Goal: Task Accomplishment & Management: Complete application form

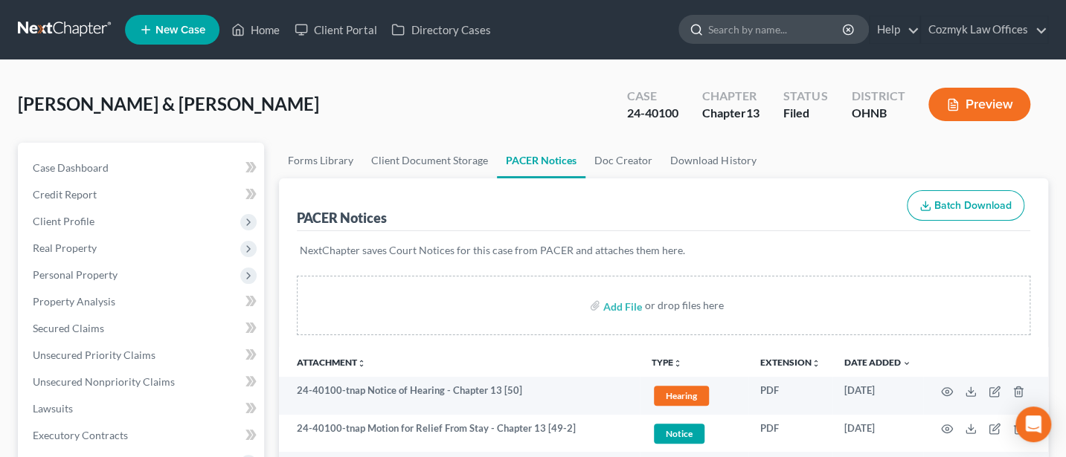
click at [754, 27] on input "search" at bounding box center [776, 30] width 136 height 28
type input "[PERSON_NAME]"
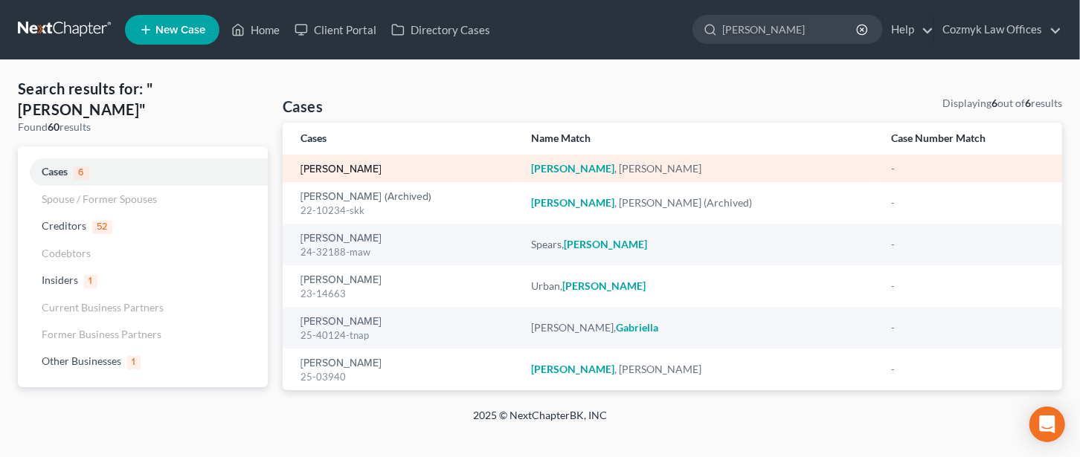
click at [333, 165] on link "[PERSON_NAME]" at bounding box center [340, 169] width 81 height 10
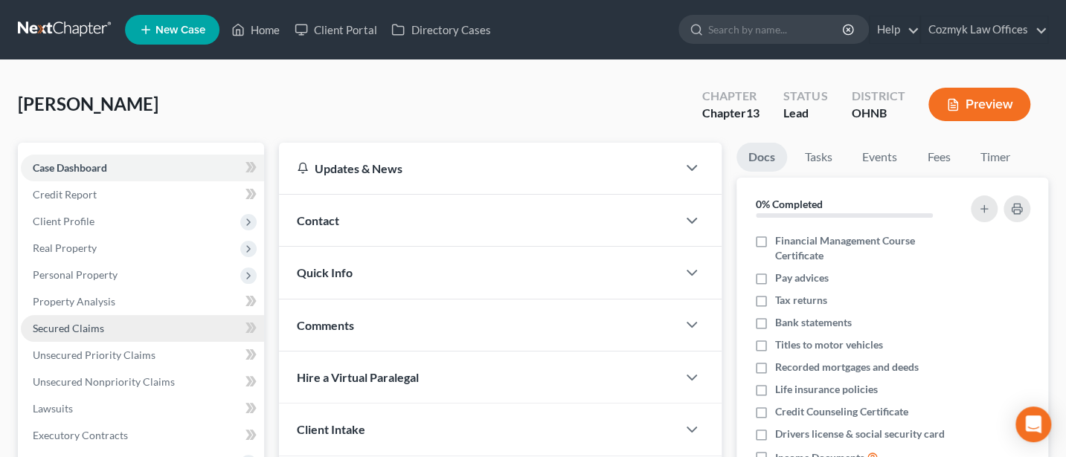
click at [74, 318] on link "Secured Claims" at bounding box center [142, 328] width 243 height 27
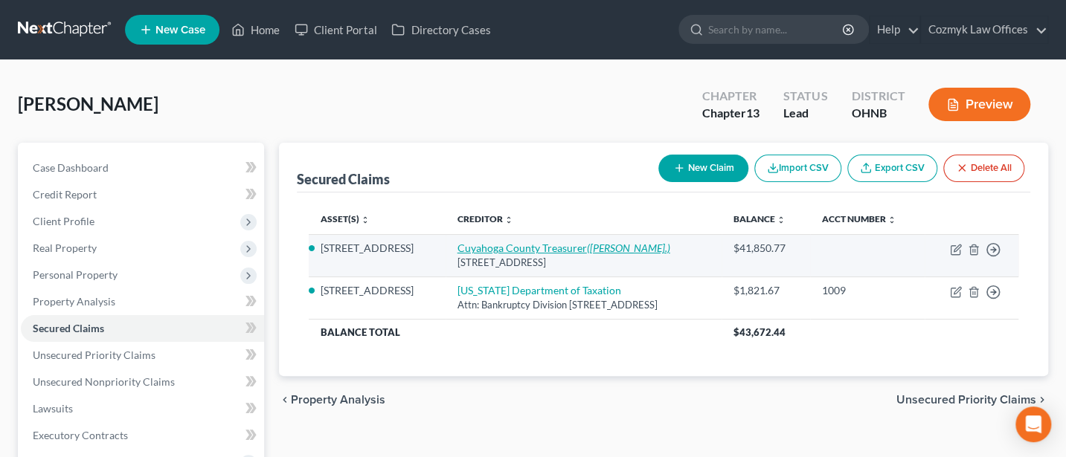
click at [524, 246] on link "Cuyahoga County Treasurer ([PERSON_NAME].)" at bounding box center [563, 248] width 213 height 13
select select "36"
select select "4"
select select "0"
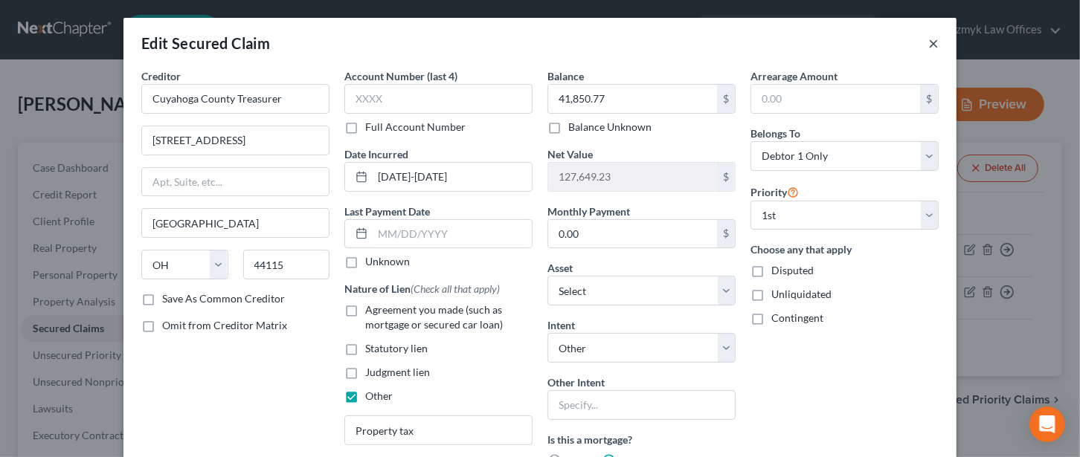
click at [928, 45] on button "×" at bounding box center [933, 43] width 10 height 18
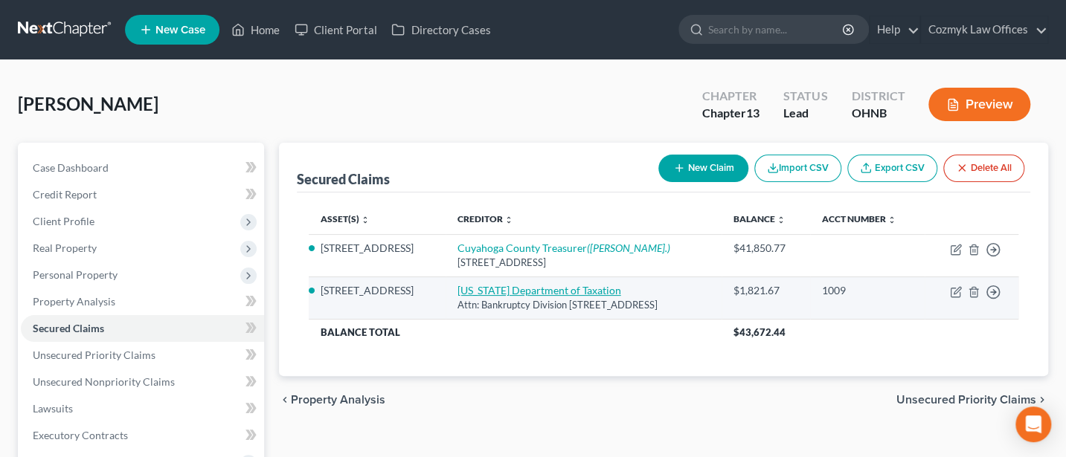
click at [516, 293] on link "[US_STATE] Department of Taxation" at bounding box center [539, 290] width 164 height 13
select select "36"
select select "3"
select select "0"
select select "1"
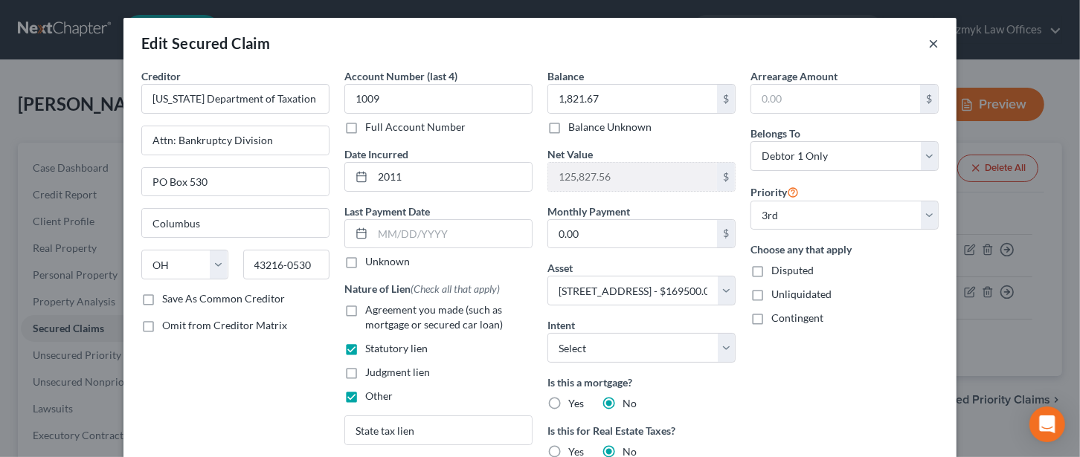
click at [928, 45] on button "×" at bounding box center [933, 43] width 10 height 18
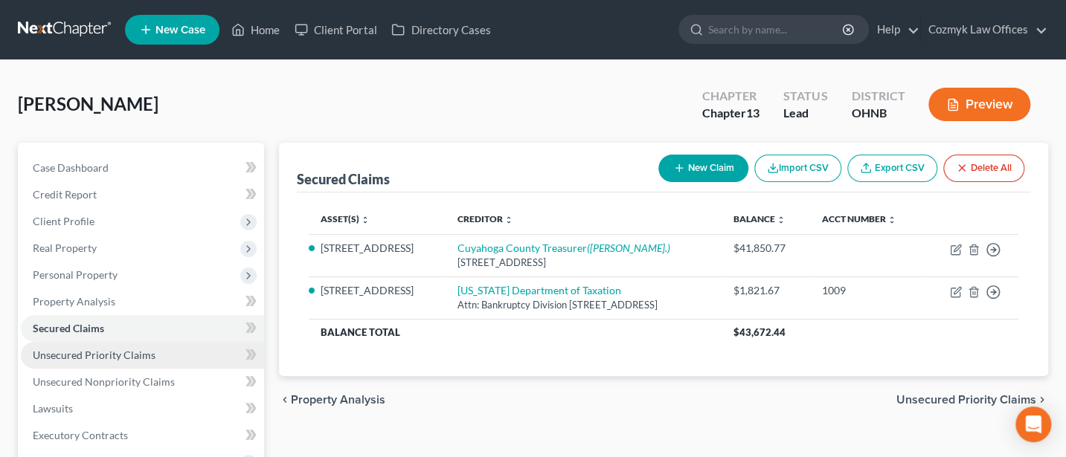
click at [91, 355] on span "Unsecured Priority Claims" at bounding box center [94, 355] width 123 height 13
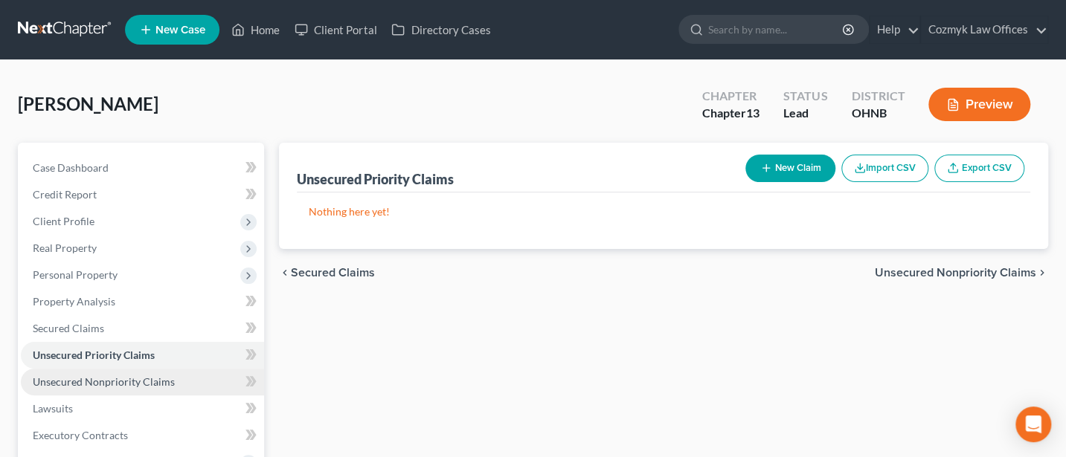
click at [91, 378] on span "Unsecured Nonpriority Claims" at bounding box center [104, 382] width 142 height 13
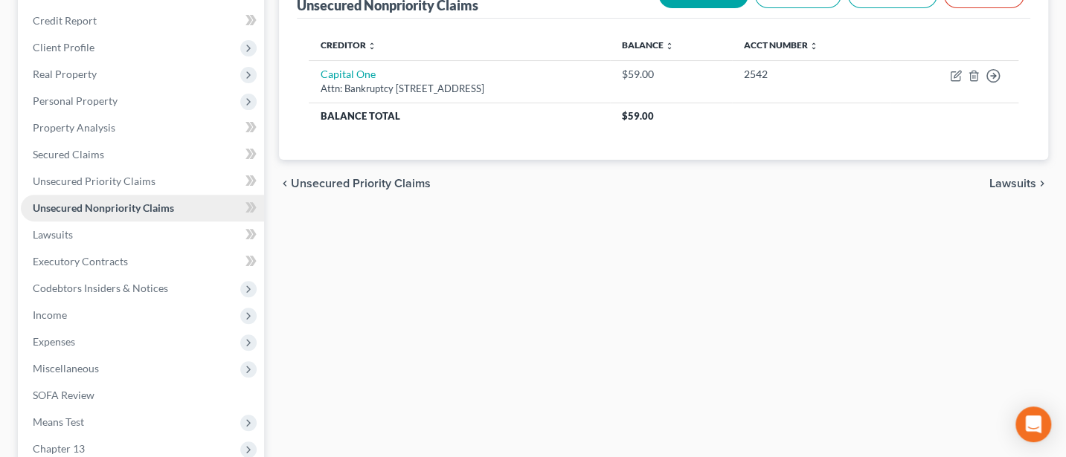
scroll to position [198, 0]
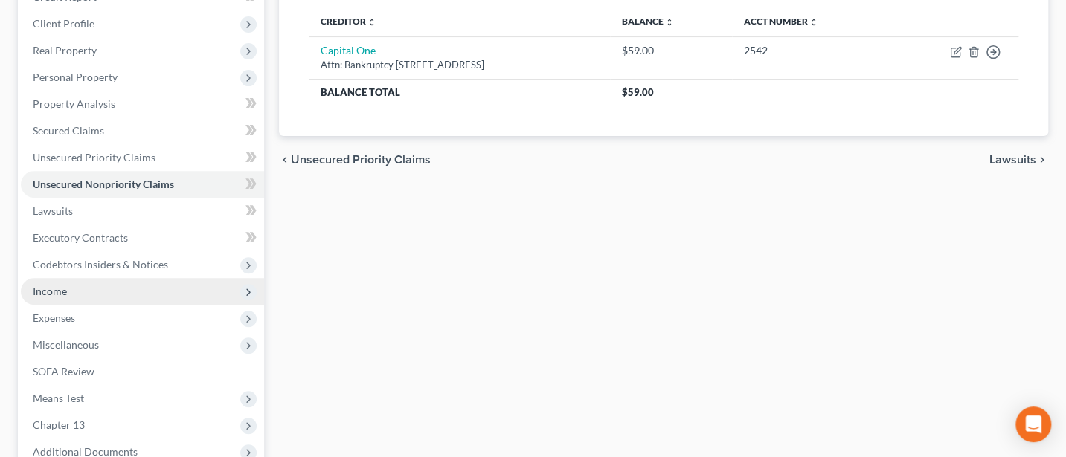
click at [55, 287] on span "Income" at bounding box center [50, 291] width 34 height 13
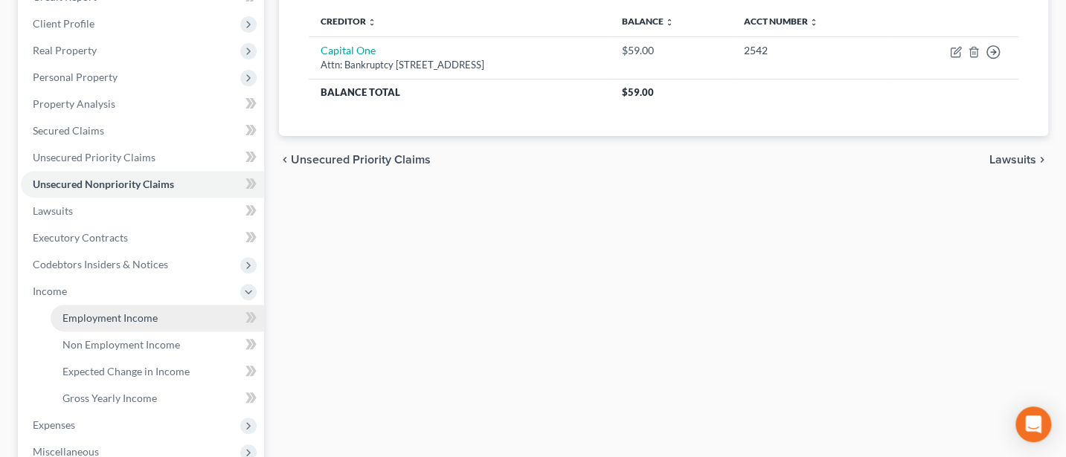
click at [93, 320] on span "Employment Income" at bounding box center [109, 318] width 95 height 13
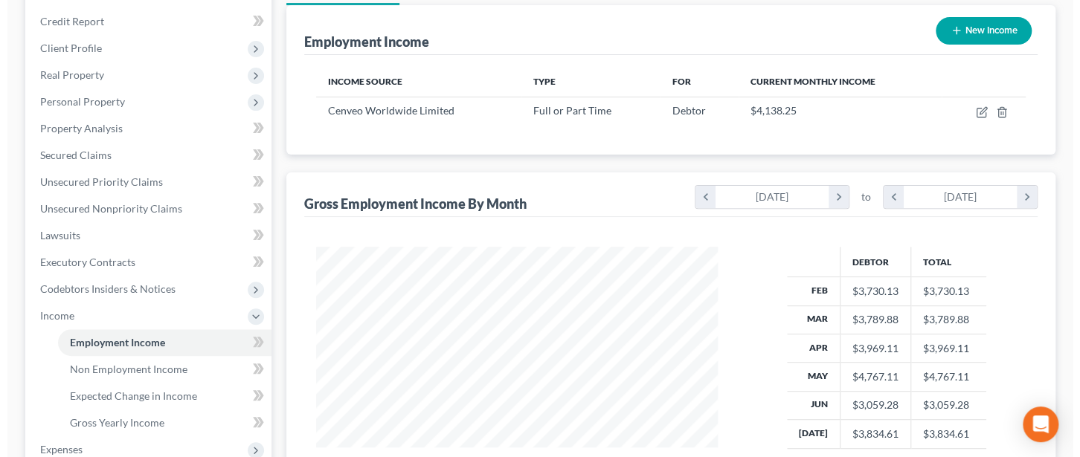
scroll to position [198, 0]
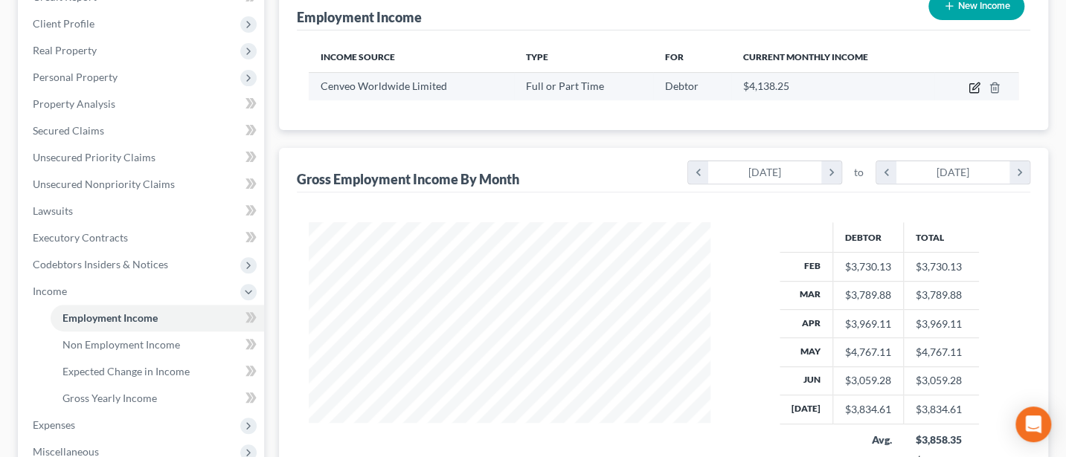
click at [970, 88] on icon "button" at bounding box center [974, 88] width 12 height 12
select select "0"
select select "6"
select select "3"
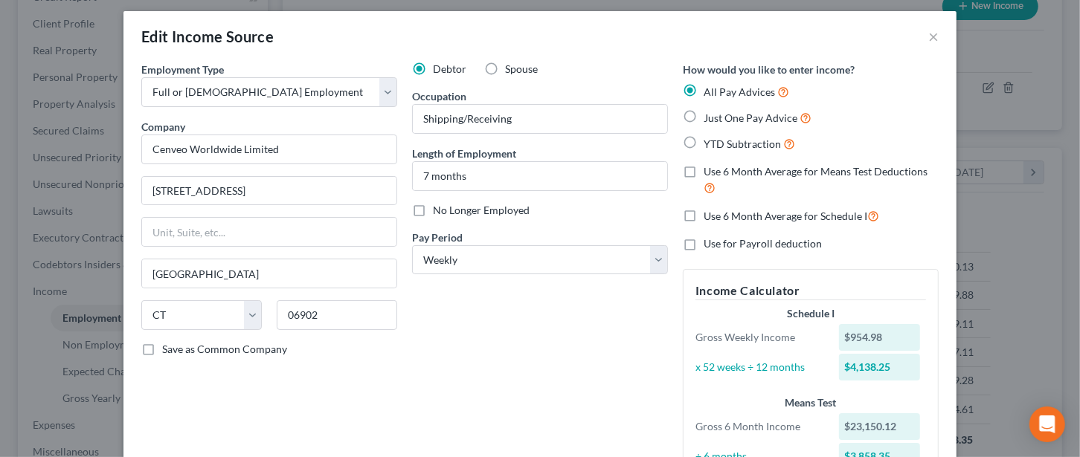
scroll to position [0, 0]
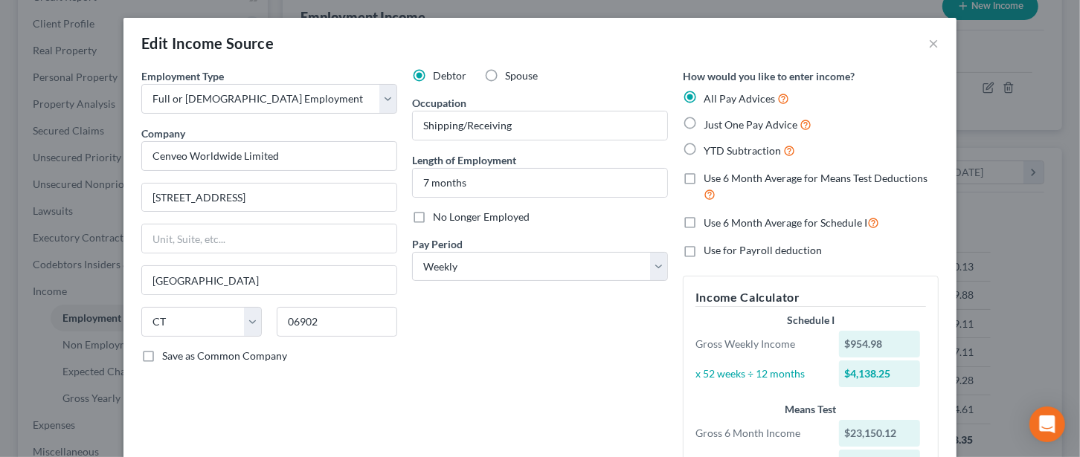
click at [703, 182] on label "Use 6 Month Average for Means Test Deductions" at bounding box center [820, 187] width 235 height 32
click at [709, 181] on input "Use 6 Month Average for Means Test Deductions" at bounding box center [714, 176] width 10 height 10
checkbox input "true"
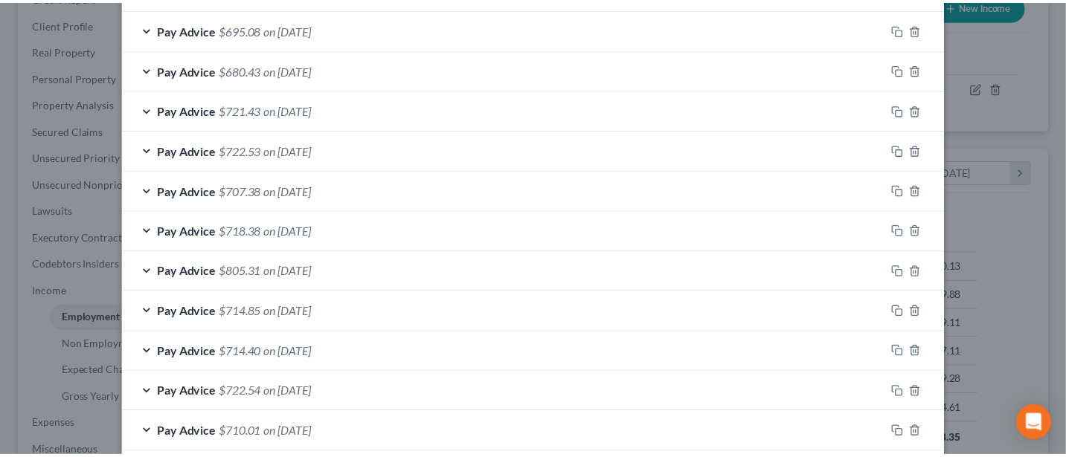
scroll to position [1158, 0]
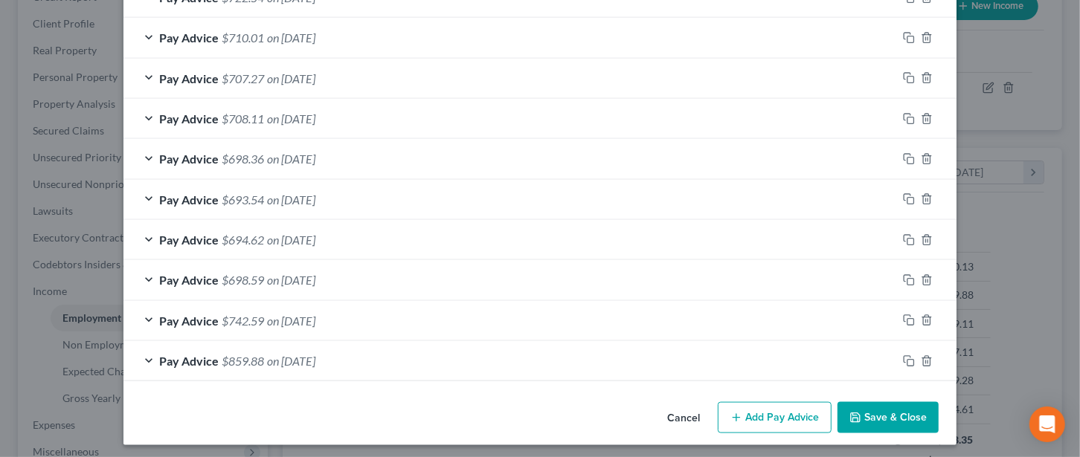
click at [883, 416] on button "Save & Close" at bounding box center [887, 417] width 101 height 31
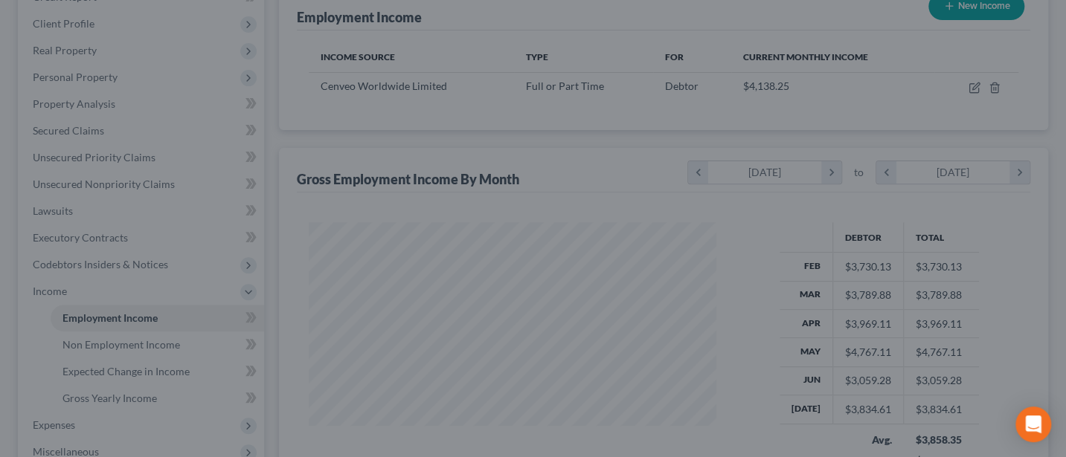
scroll to position [743299, 743133]
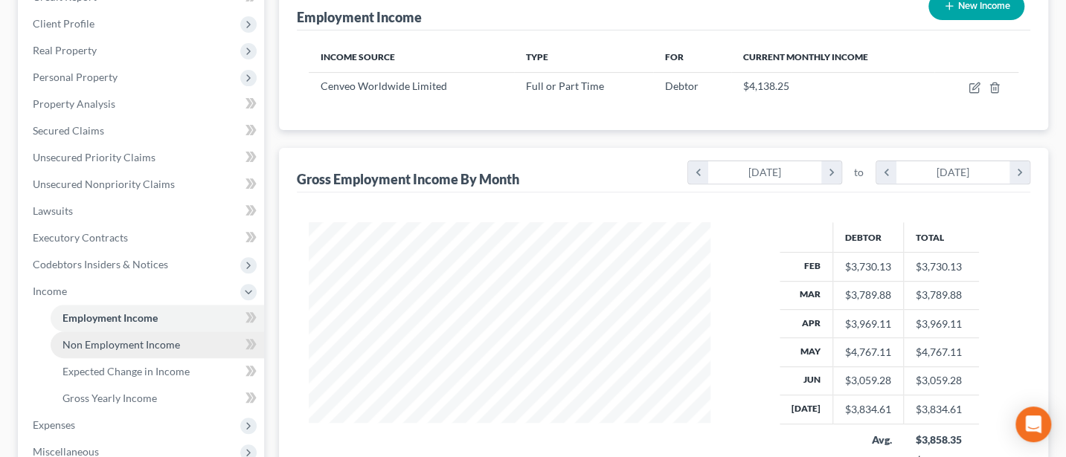
click at [102, 345] on span "Non Employment Income" at bounding box center [120, 344] width 117 height 13
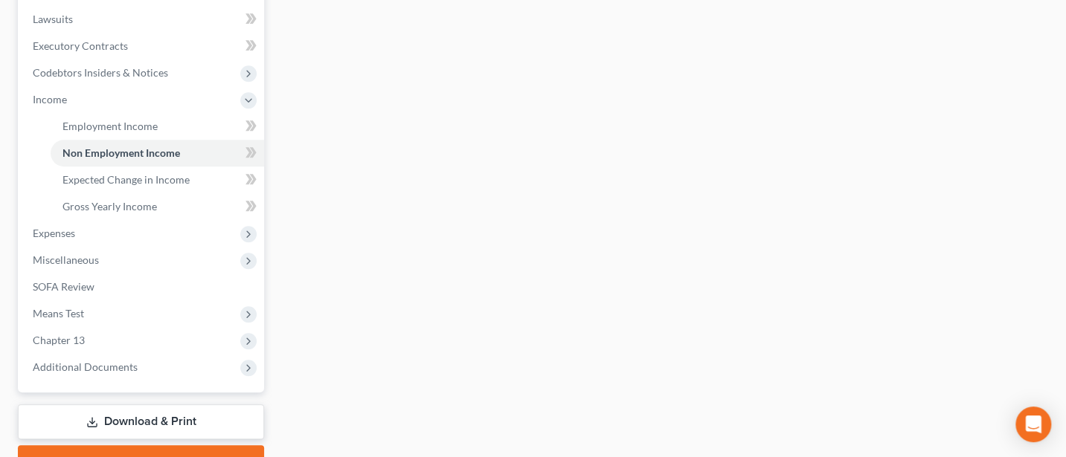
scroll to position [396, 0]
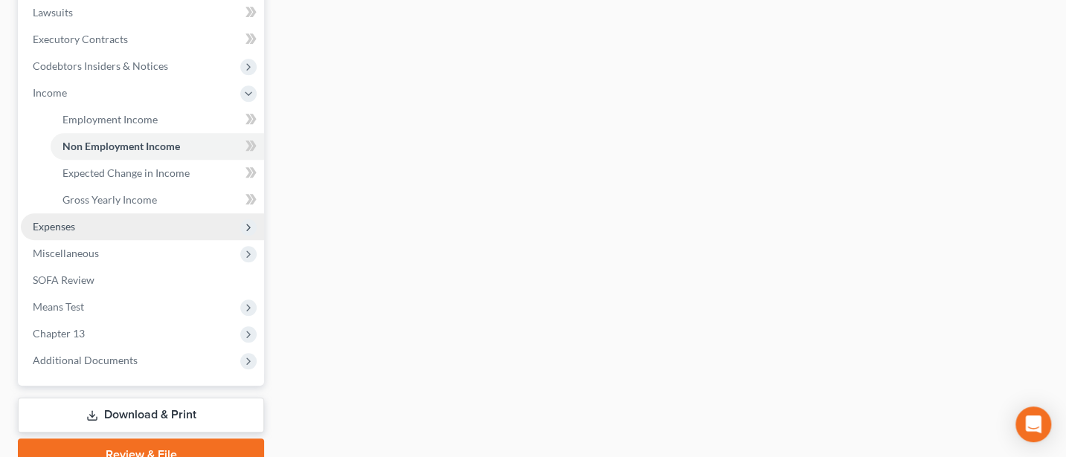
click at [68, 231] on span "Expenses" at bounding box center [54, 226] width 42 height 13
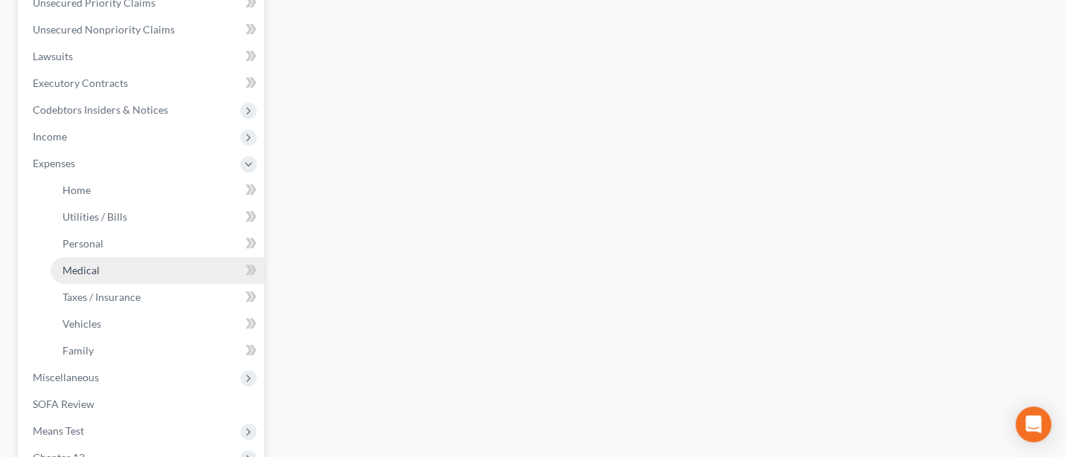
scroll to position [347, 0]
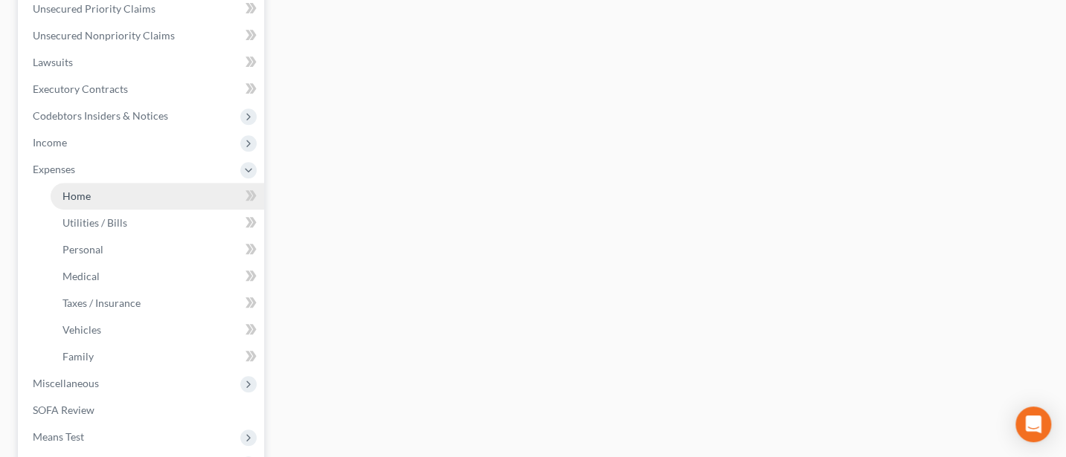
click at [87, 190] on span "Home" at bounding box center [76, 196] width 28 height 13
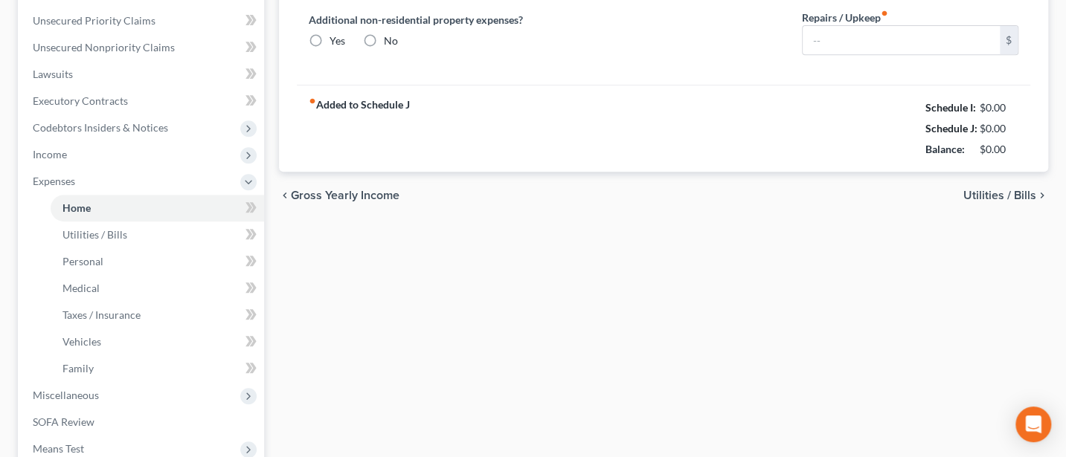
type input "0.00"
radio input "true"
type input "53.00"
type input "0.00"
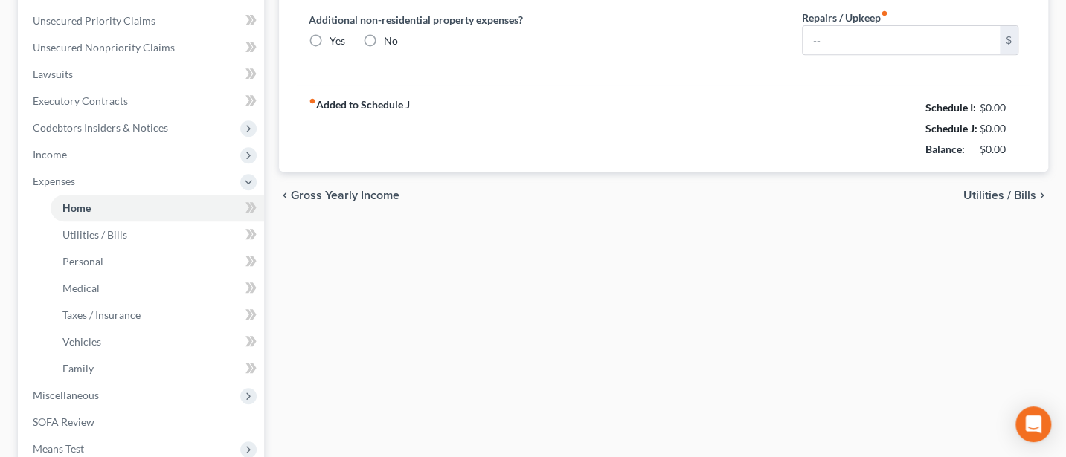
type input "0.00"
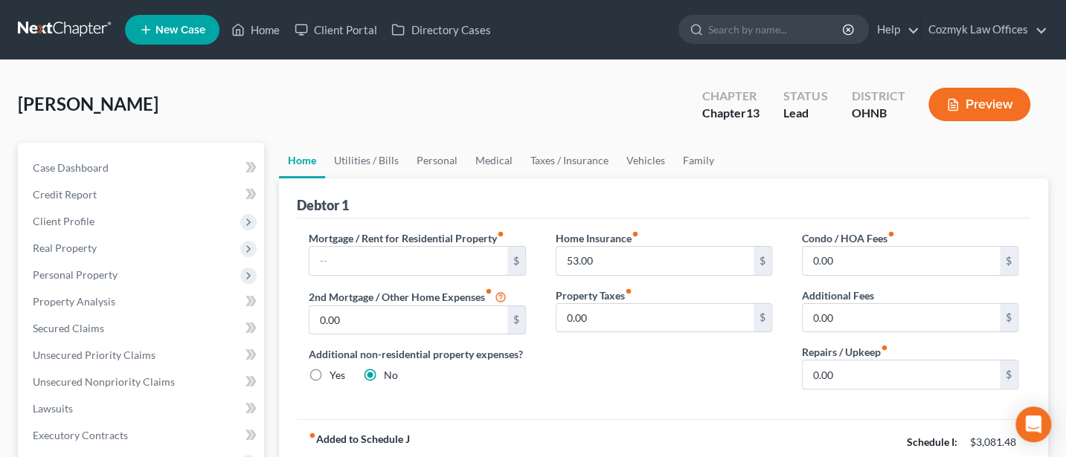
scroll to position [198, 0]
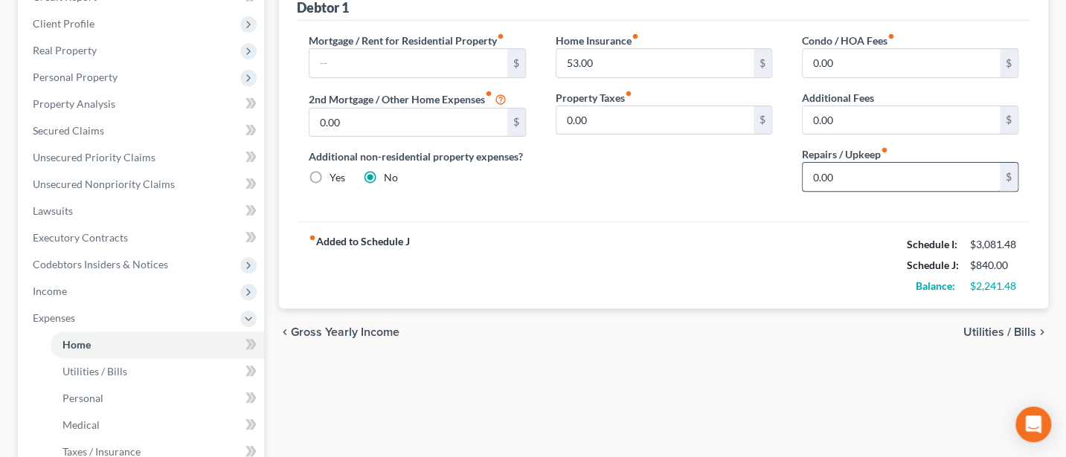
click at [840, 174] on input "0.00" at bounding box center [900, 177] width 197 height 28
type input "5"
type input "150"
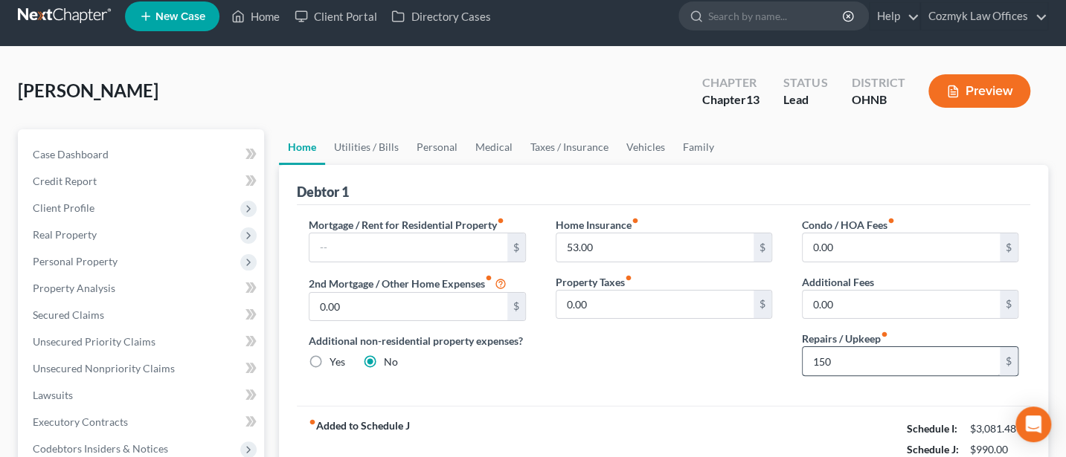
scroll to position [0, 0]
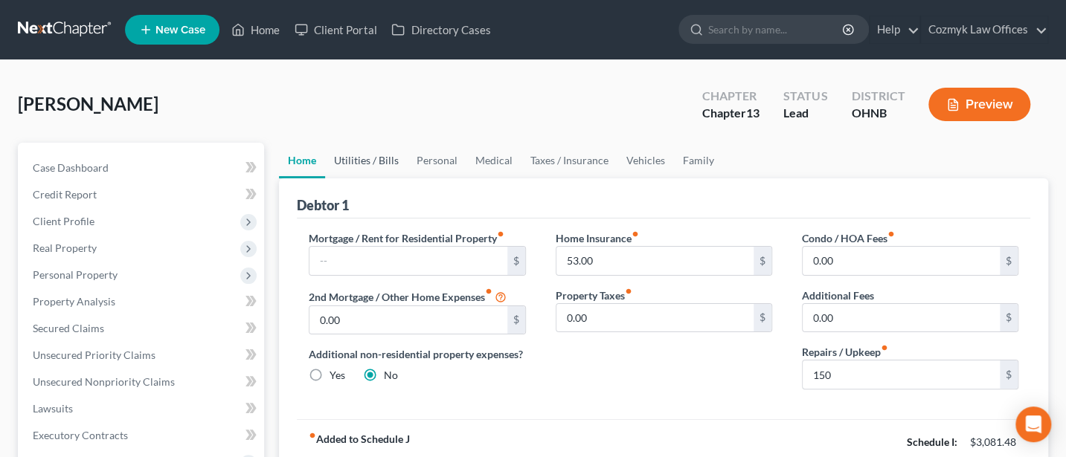
click at [357, 159] on link "Utilities / Bills" at bounding box center [366, 161] width 83 height 36
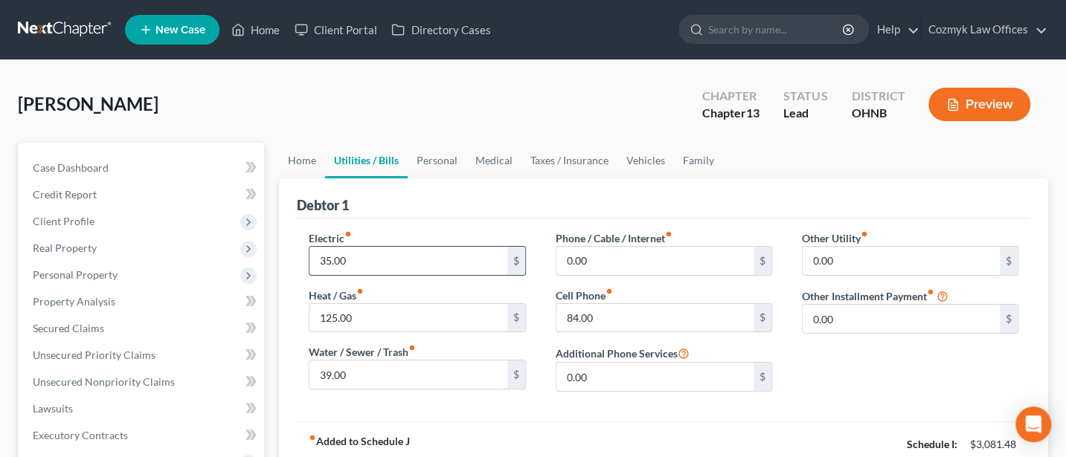
click at [373, 265] on input "35.00" at bounding box center [407, 261] width 197 height 28
type input "55"
click at [432, 156] on link "Personal" at bounding box center [436, 161] width 59 height 36
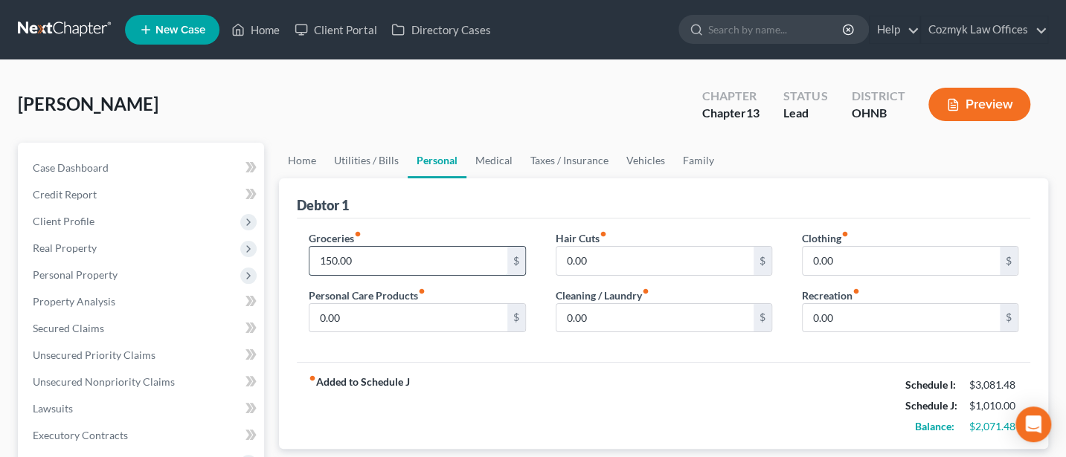
click at [365, 260] on input "150.00" at bounding box center [407, 261] width 197 height 28
type input "400"
click at [347, 320] on input "0.00" at bounding box center [407, 318] width 197 height 28
type input "100"
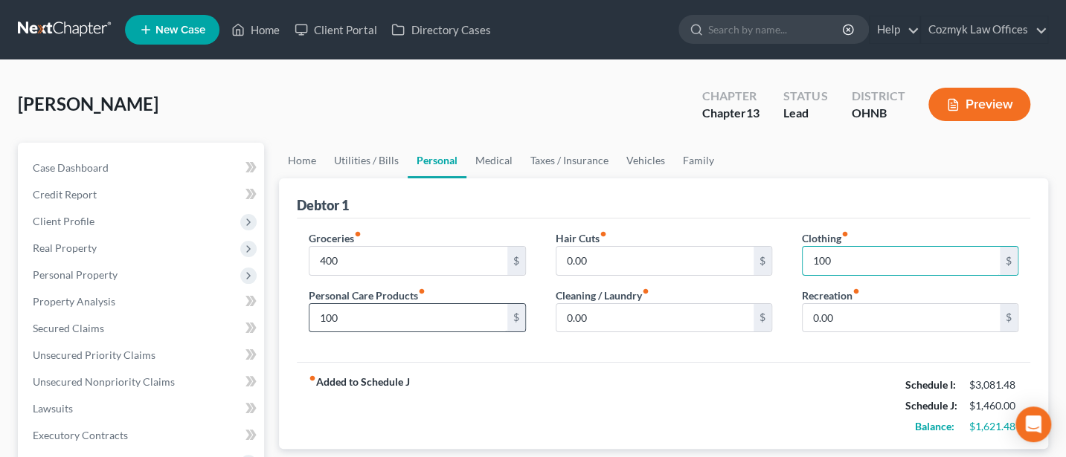
type input "100"
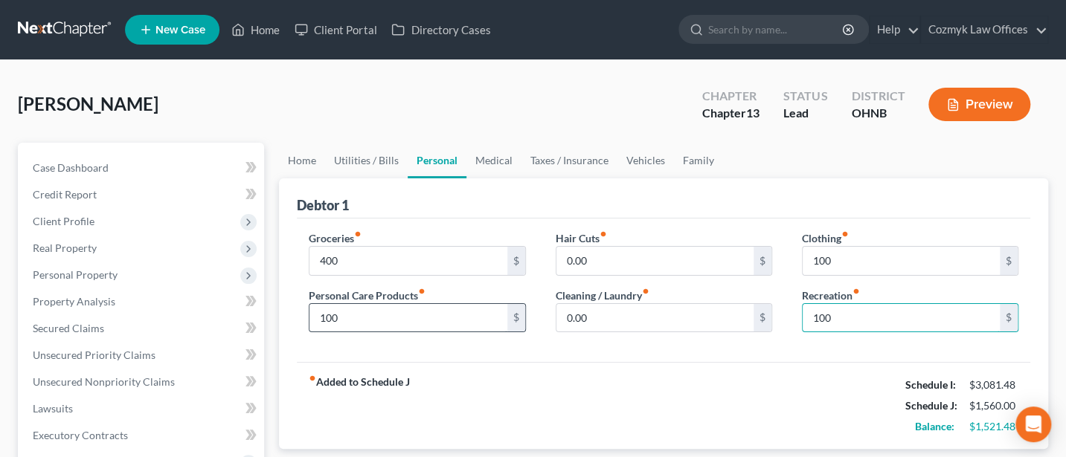
type input "100"
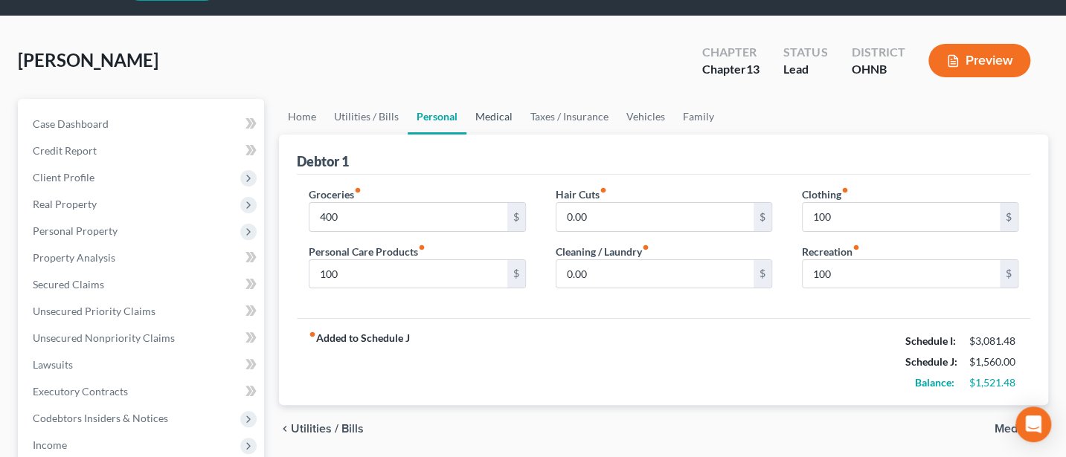
click at [491, 123] on link "Medical" at bounding box center [493, 117] width 55 height 36
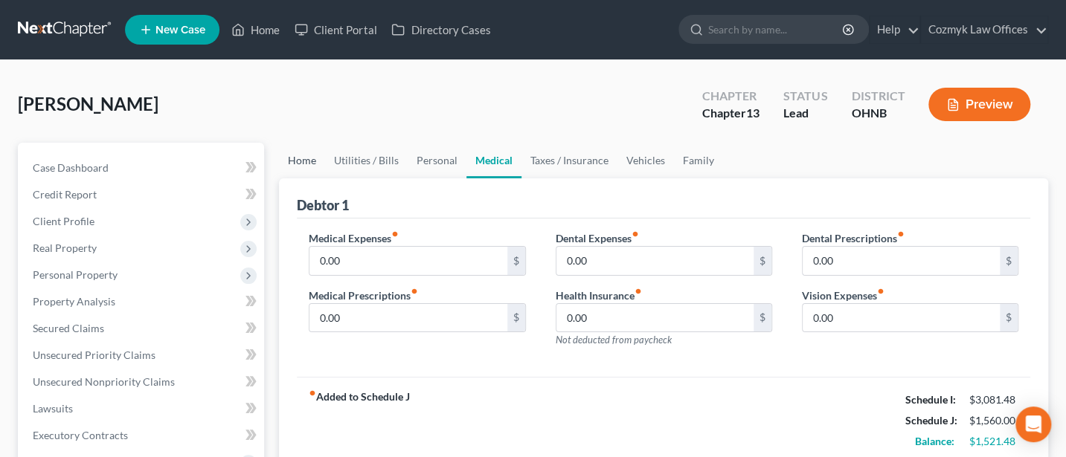
click at [297, 164] on link "Home" at bounding box center [302, 161] width 46 height 36
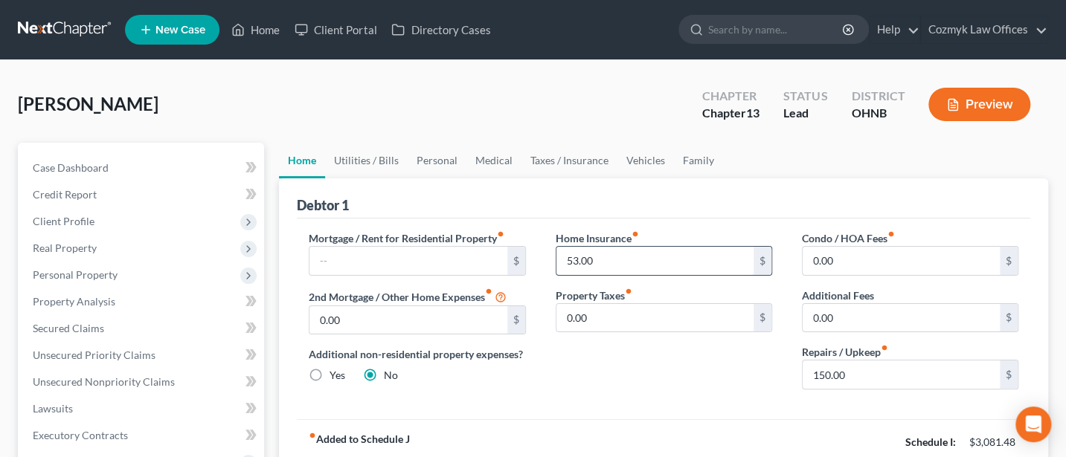
click at [623, 263] on input "53.00" at bounding box center [654, 261] width 197 height 28
type input "150"
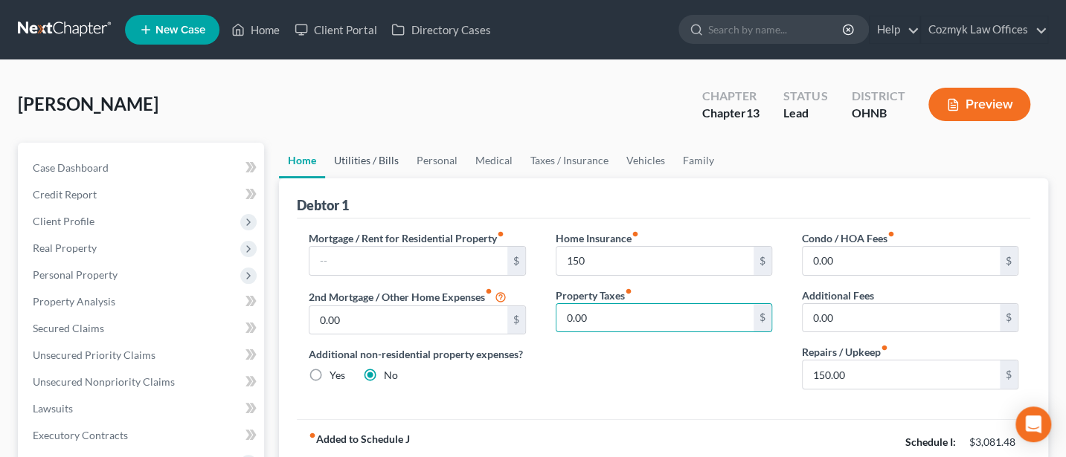
click at [373, 164] on link "Utilities / Bills" at bounding box center [366, 161] width 83 height 36
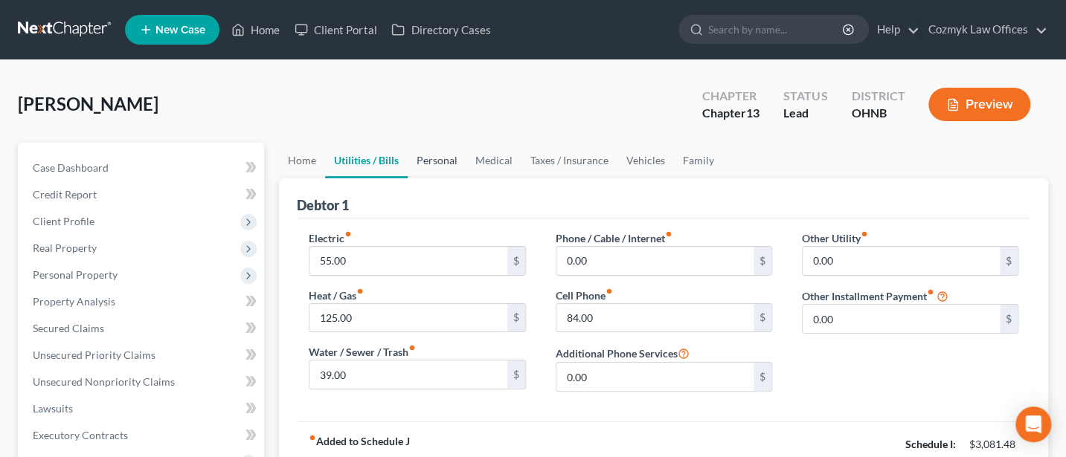
click at [446, 161] on link "Personal" at bounding box center [436, 161] width 59 height 36
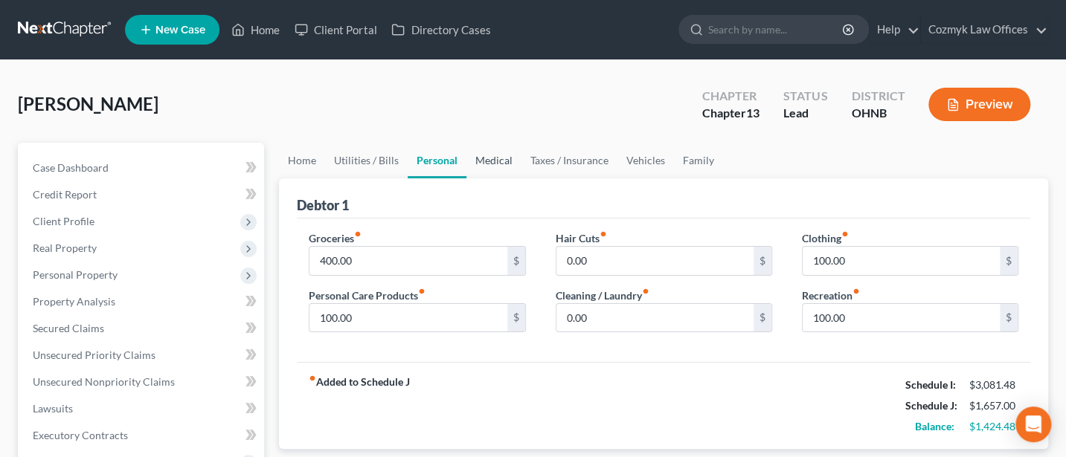
click at [501, 161] on link "Medical" at bounding box center [493, 161] width 55 height 36
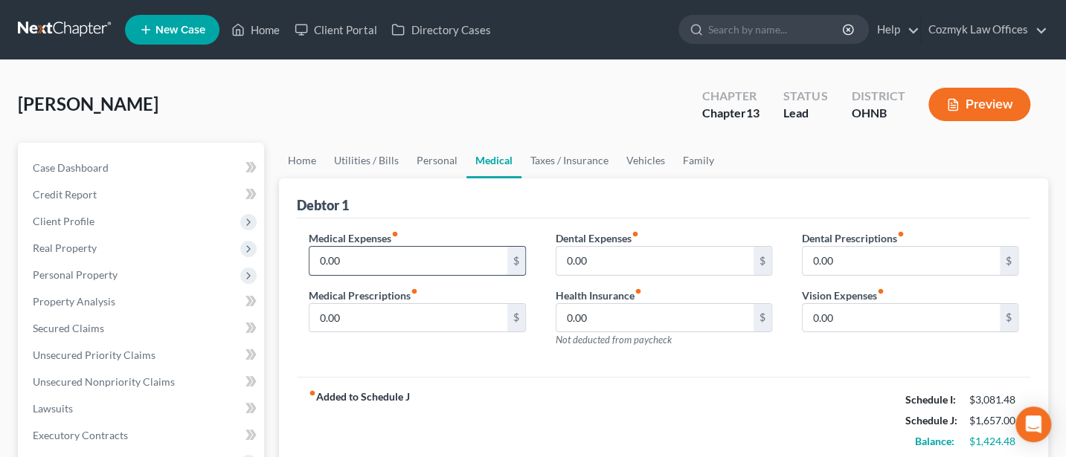
click at [361, 258] on input "0.00" at bounding box center [407, 261] width 197 height 28
click at [541, 377] on div "fiber_manual_record Added to Schedule J Schedule I: $3,081.48 Schedule J: $1,71…" at bounding box center [663, 420] width 733 height 87
click at [365, 260] on input "60" at bounding box center [407, 261] width 197 height 28
type input "50"
click at [380, 158] on link "Utilities / Bills" at bounding box center [366, 161] width 83 height 36
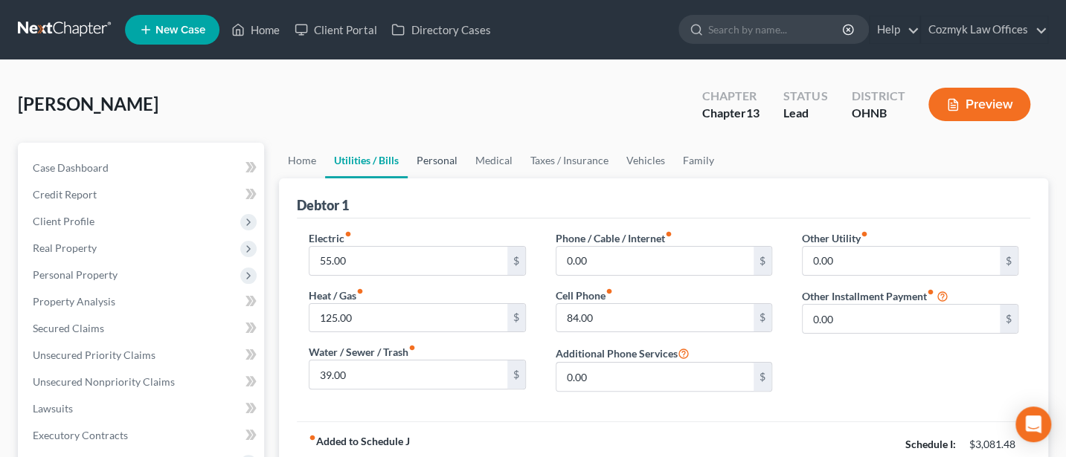
click at [434, 158] on link "Personal" at bounding box center [436, 161] width 59 height 36
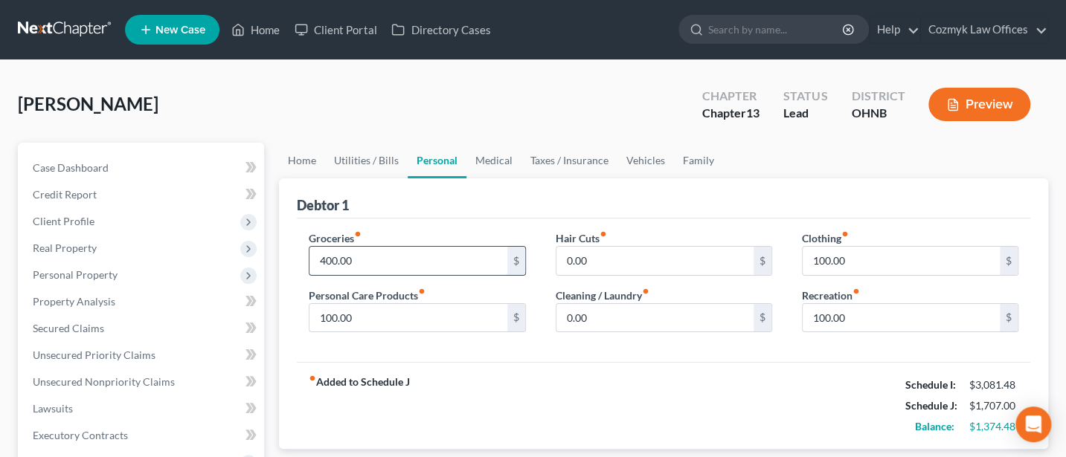
click at [357, 260] on input "400.00" at bounding box center [407, 261] width 197 height 28
type input "375"
click at [370, 159] on link "Utilities / Bills" at bounding box center [366, 161] width 83 height 36
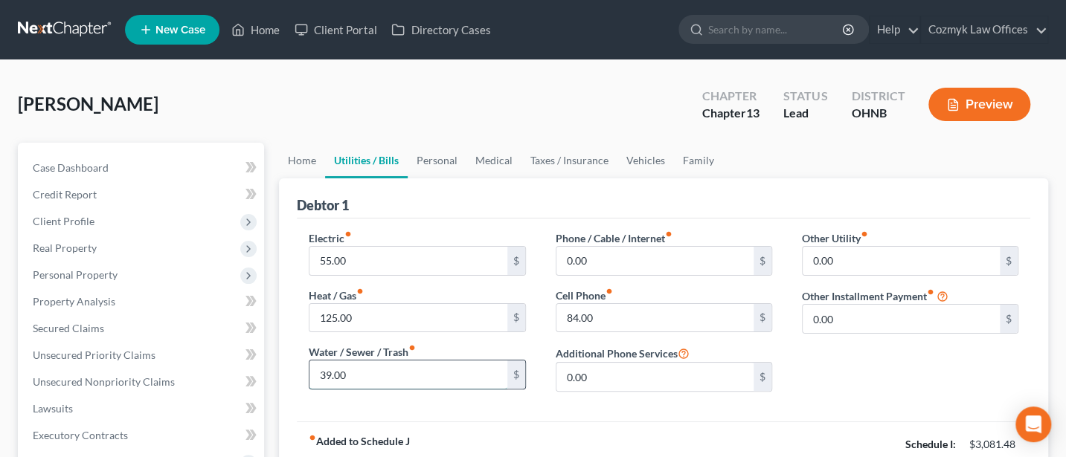
click at [356, 367] on input "39.00" at bounding box center [407, 375] width 197 height 28
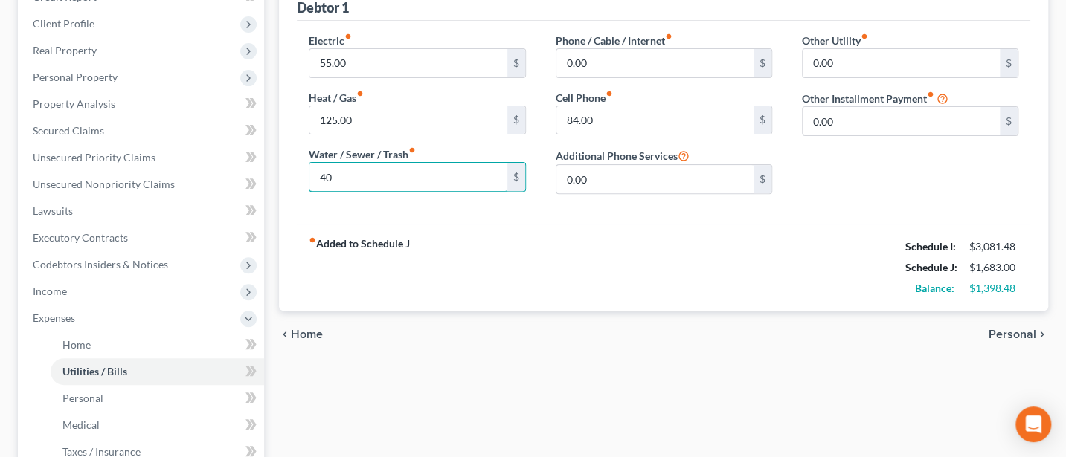
type input "40"
click at [624, 277] on div "fiber_manual_record Added to Schedule J Schedule I: $3,081.48 Schedule J: $1,68…" at bounding box center [663, 267] width 733 height 87
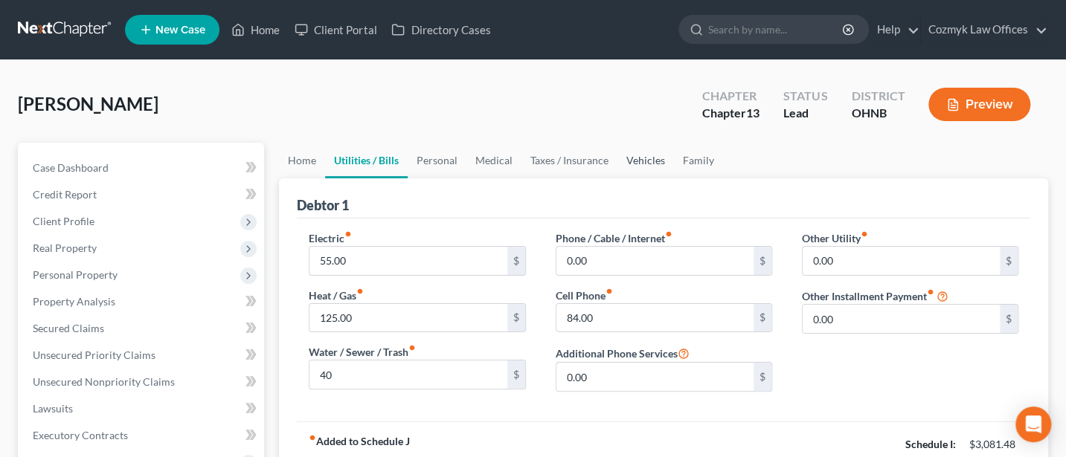
click at [636, 155] on link "Vehicles" at bounding box center [645, 161] width 57 height 36
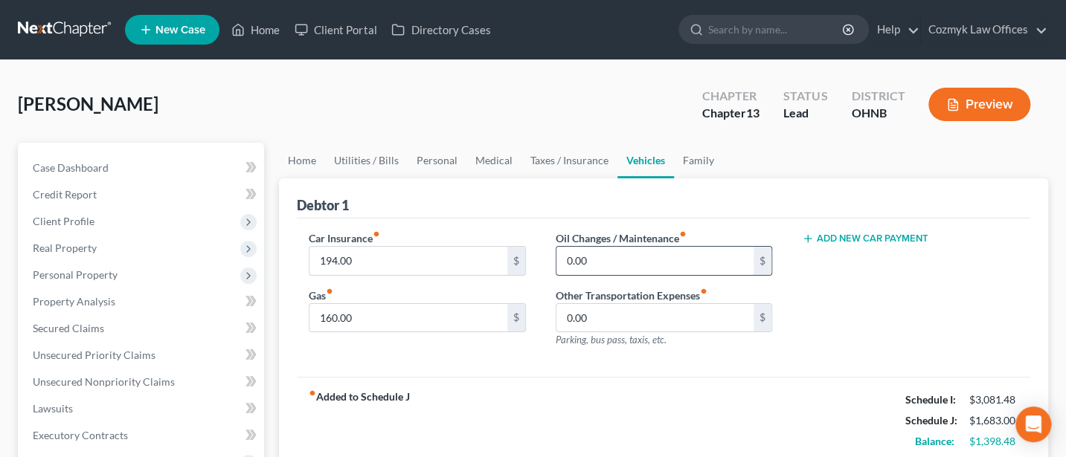
click at [604, 256] on input "0.00" at bounding box center [654, 261] width 197 height 28
type input "100"
click at [424, 159] on link "Personal" at bounding box center [436, 161] width 59 height 36
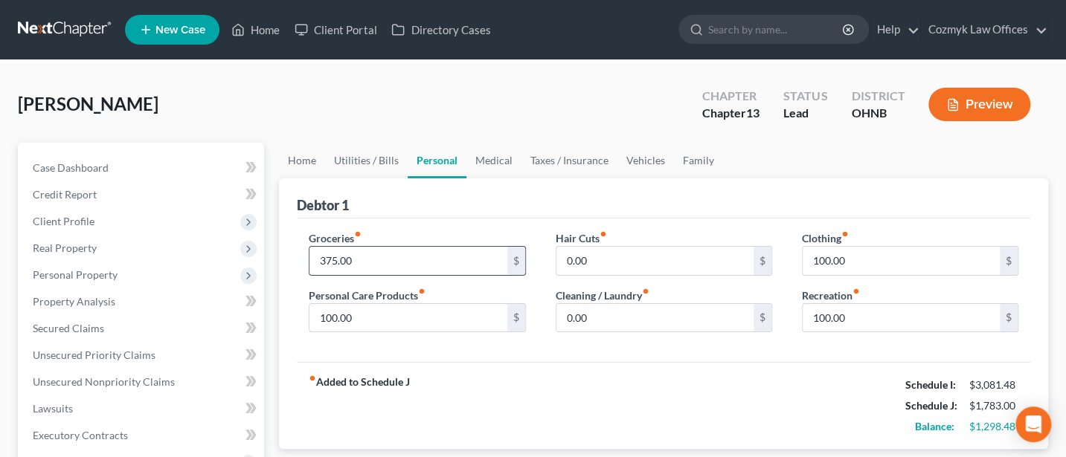
click at [369, 261] on input "375.00" at bounding box center [407, 261] width 197 height 28
type input "59"
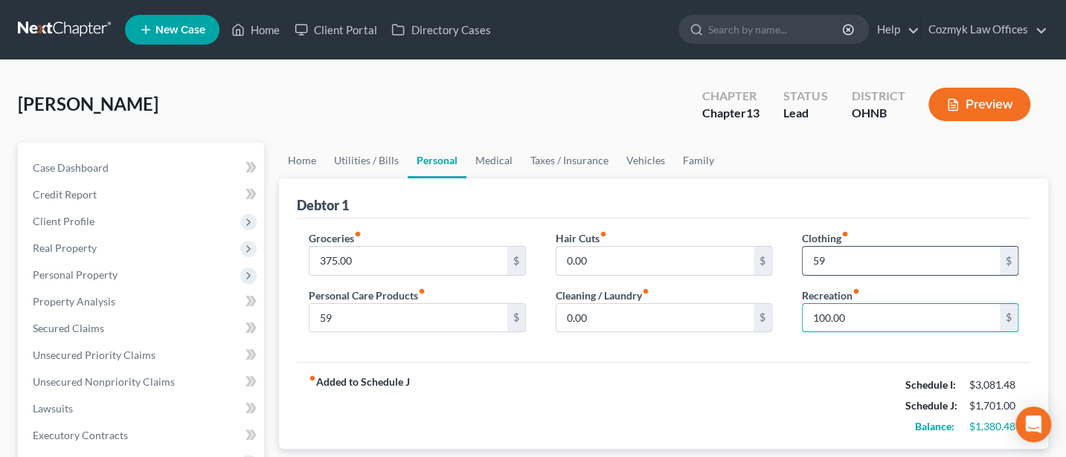
click at [829, 258] on input "59" at bounding box center [900, 261] width 197 height 28
type input "50"
type input "8"
type input "90"
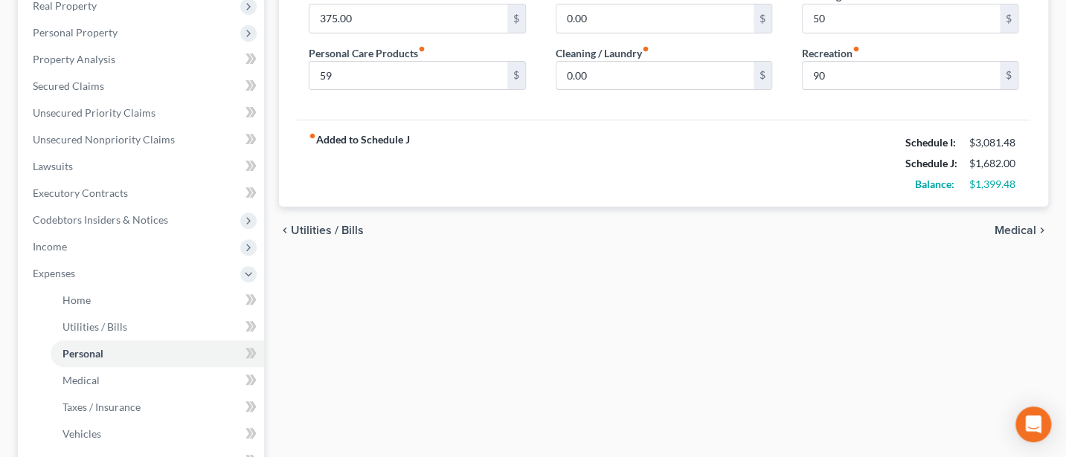
click at [902, 378] on div "Home Utilities / Bills Personal Medical Taxes / Insurance Vehicles Family Debto…" at bounding box center [663, 302] width 784 height 805
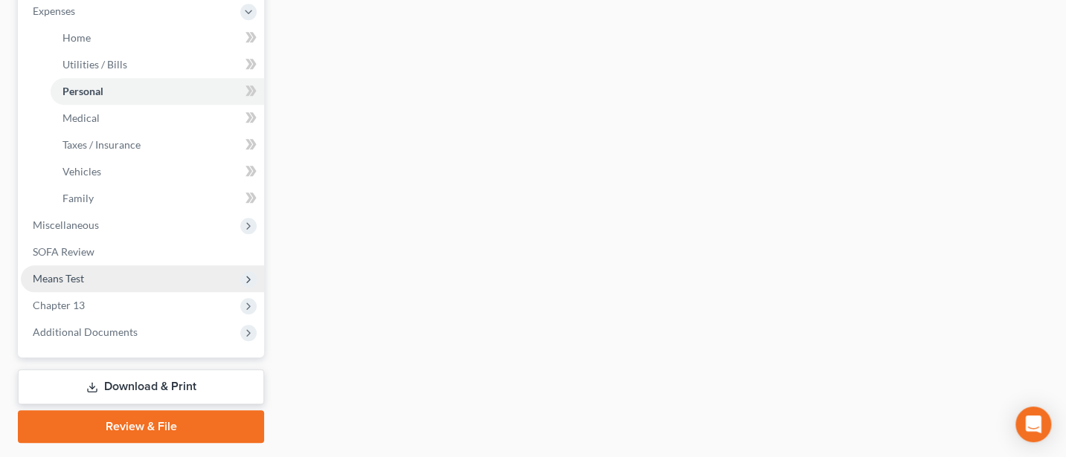
scroll to position [545, 0]
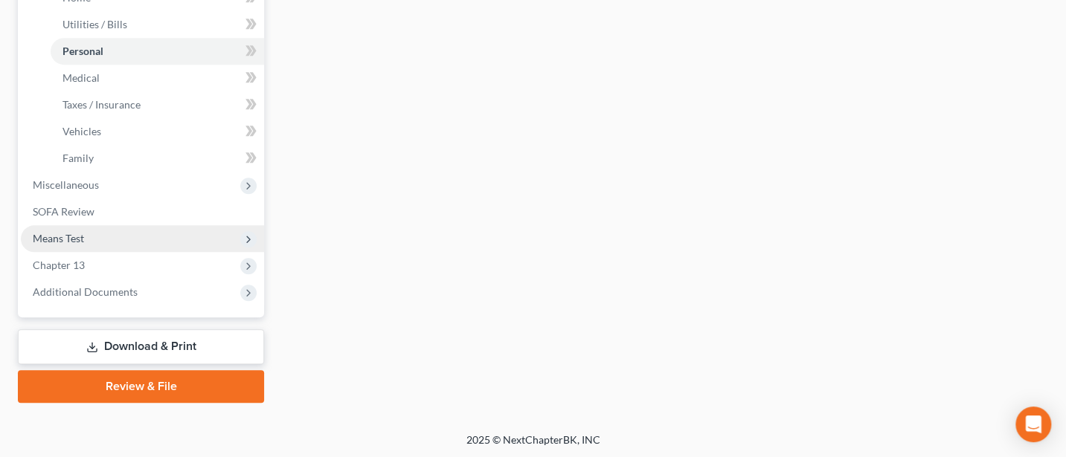
click at [61, 230] on span "Means Test" at bounding box center [142, 238] width 243 height 27
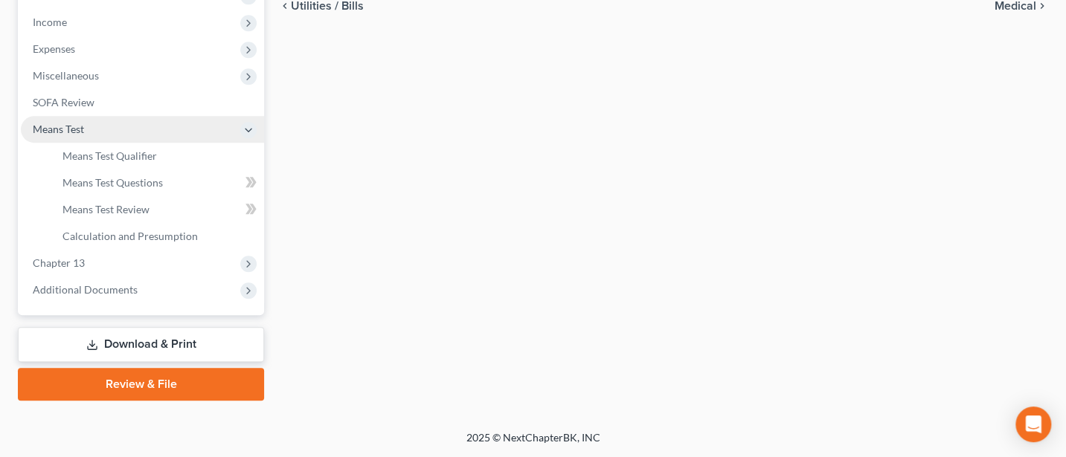
scroll to position [465, 0]
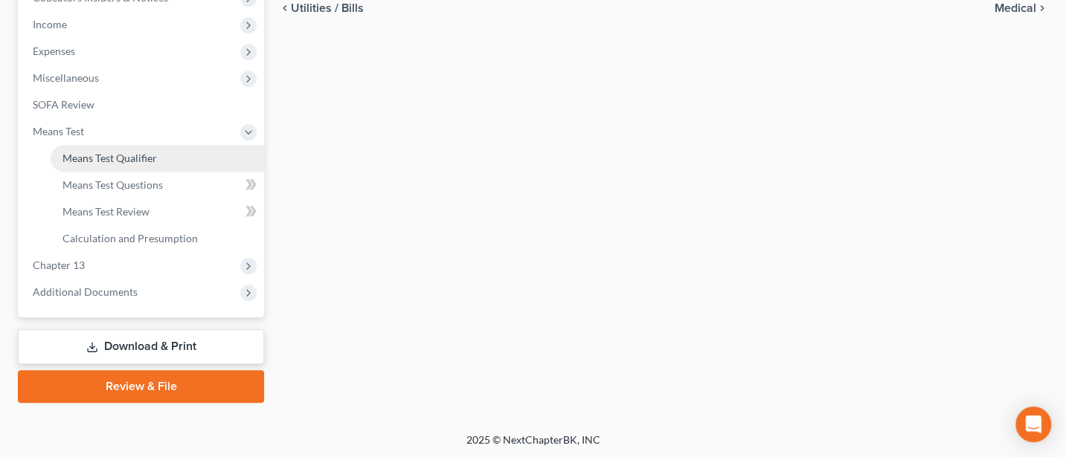
click at [108, 152] on span "Means Test Qualifier" at bounding box center [109, 158] width 94 height 13
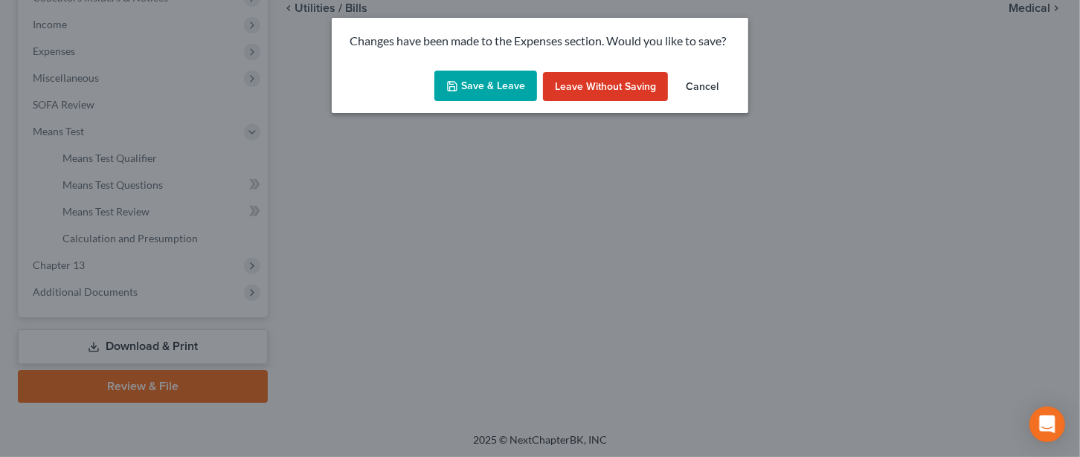
click at [493, 86] on button "Save & Leave" at bounding box center [485, 86] width 103 height 31
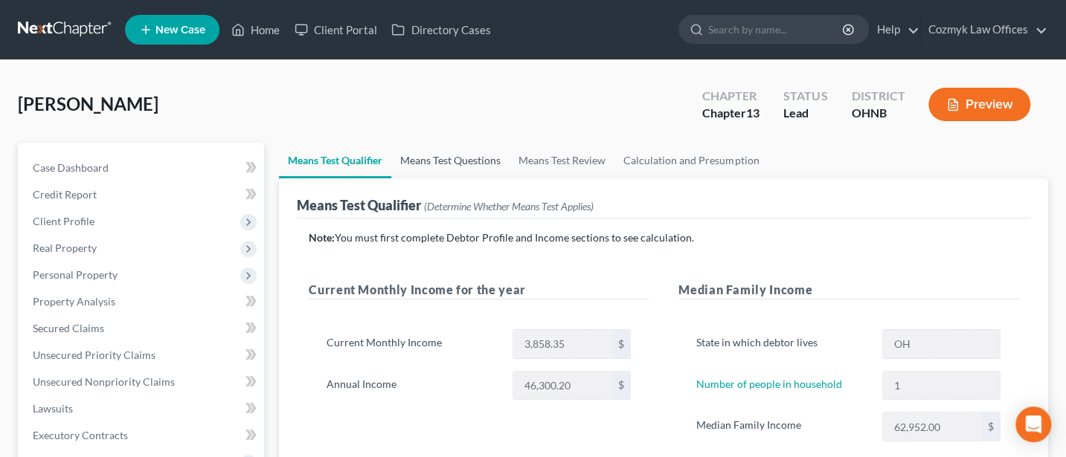
click at [448, 164] on link "Means Test Questions" at bounding box center [450, 161] width 118 height 36
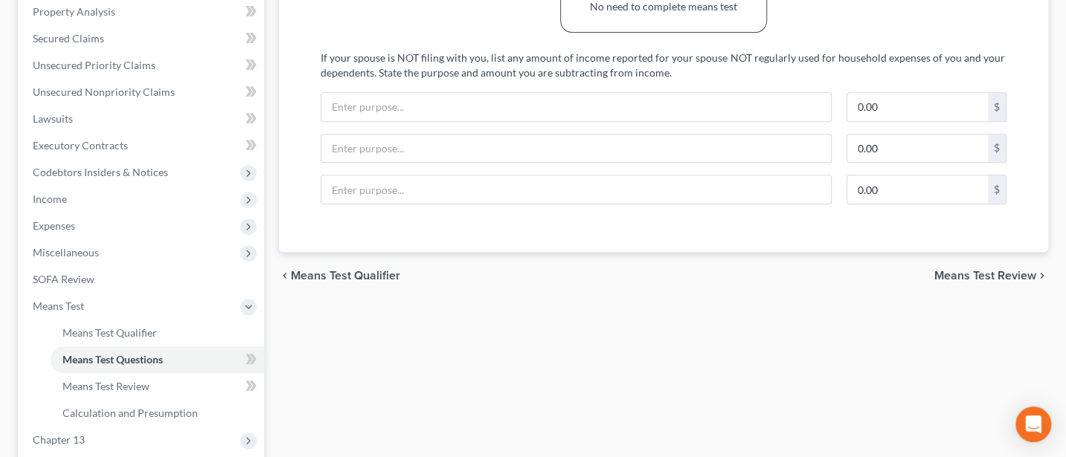
scroll to position [465, 0]
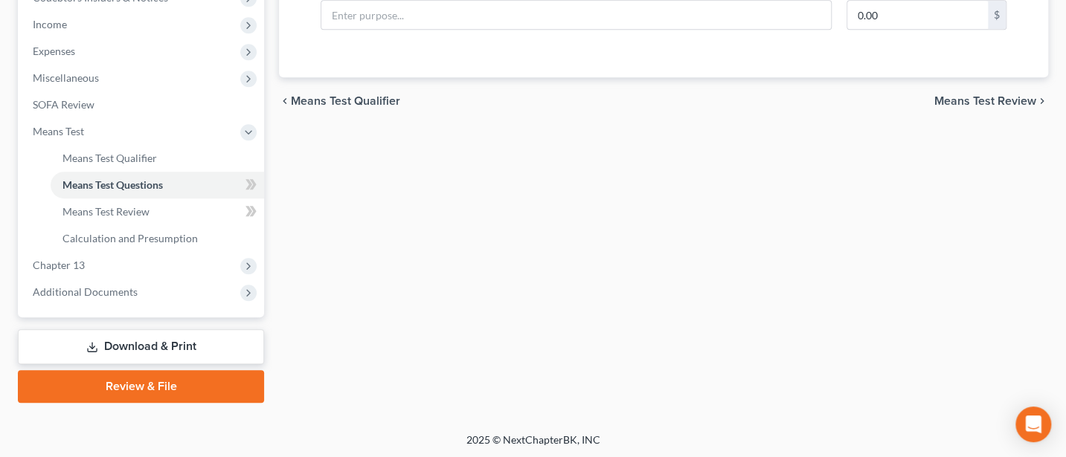
click at [172, 340] on link "Download & Print" at bounding box center [141, 346] width 246 height 35
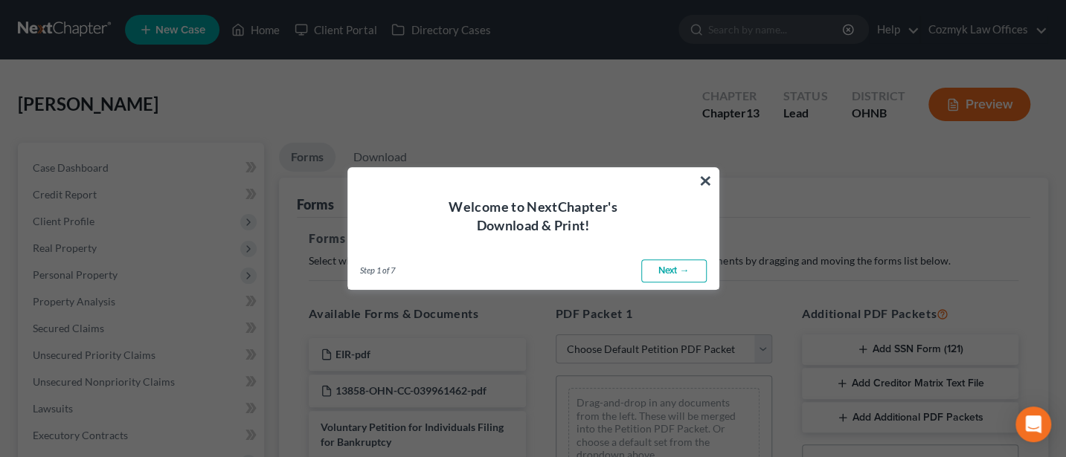
click at [670, 268] on link "Next →" at bounding box center [673, 272] width 65 height 24
select select "0"
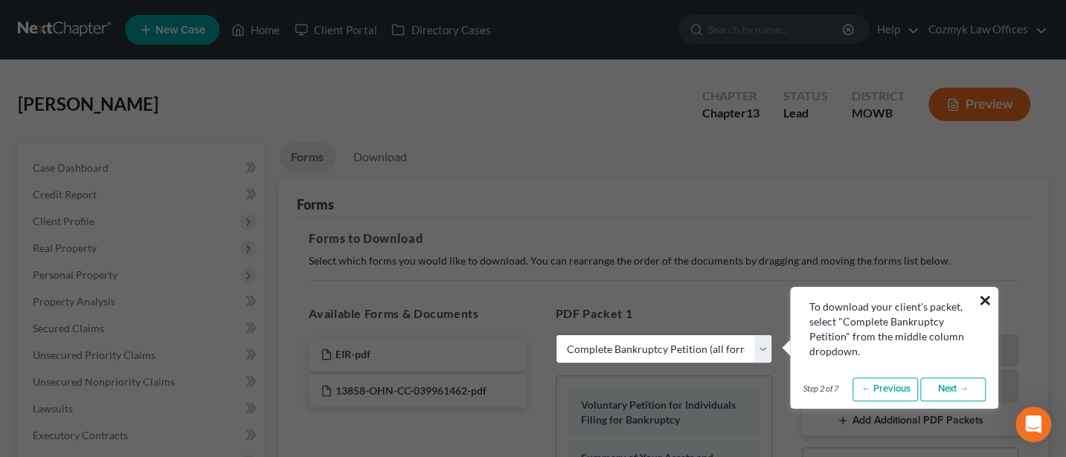
click at [986, 296] on button "×" at bounding box center [984, 301] width 14 height 24
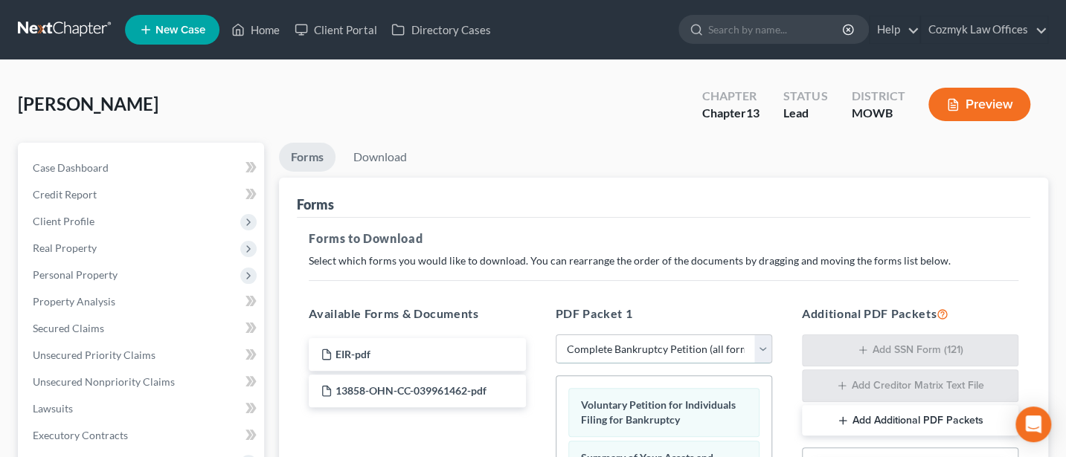
click at [654, 352] on select "Choose Default Petition PDF Packet Complete Bankruptcy Petition (all forms and …" at bounding box center [663, 350] width 216 height 30
click at [555, 335] on select "Choose Default Petition PDF Packet Complete Bankruptcy Petition (all forms and …" at bounding box center [663, 350] width 216 height 30
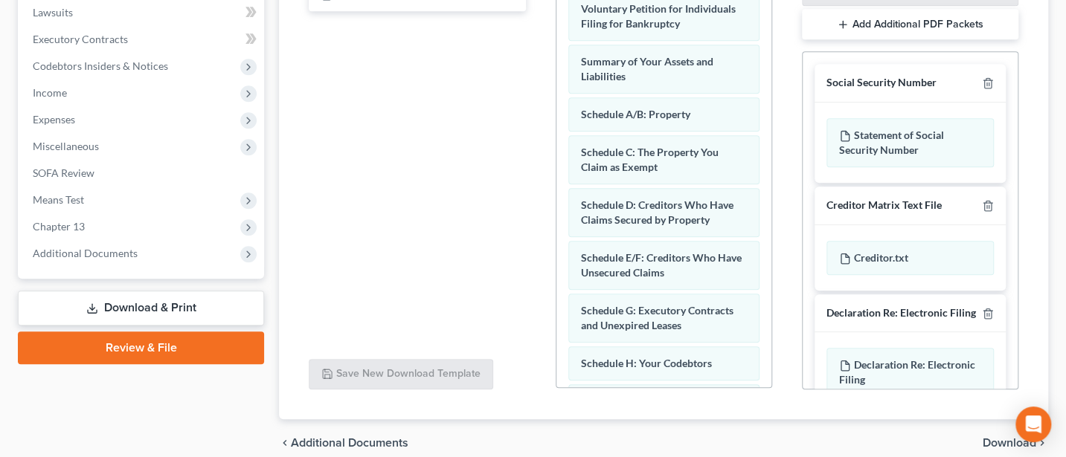
scroll to position [460, 0]
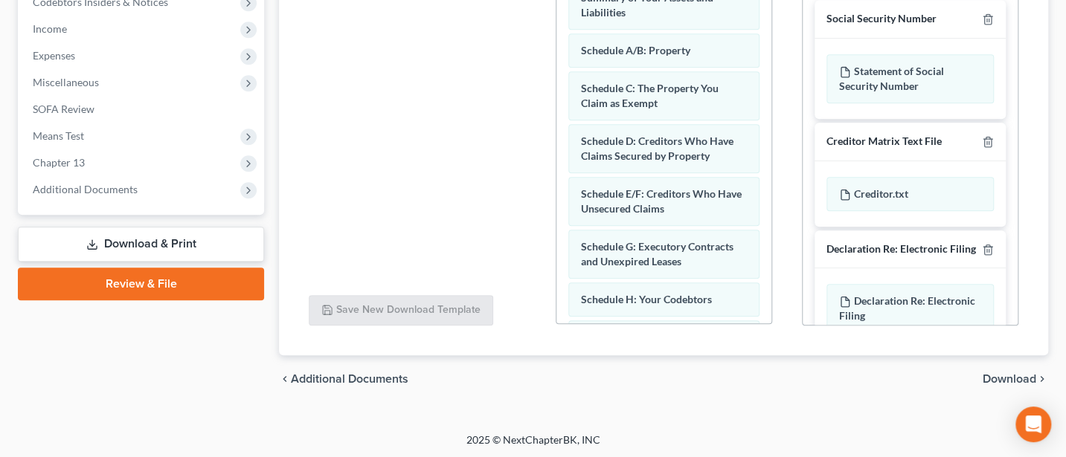
click at [1007, 373] on span "Download" at bounding box center [1009, 379] width 54 height 12
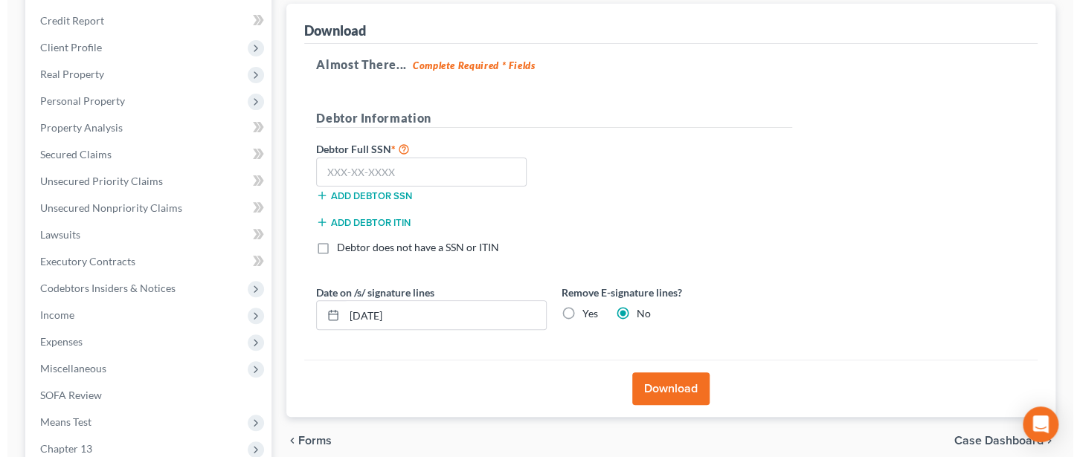
scroll to position [160, 0]
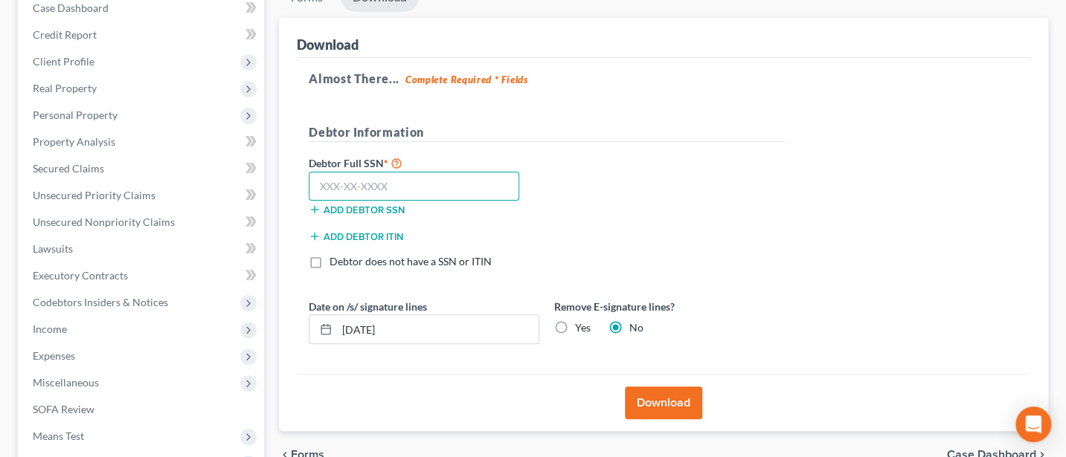
click at [346, 181] on input "text" at bounding box center [414, 187] width 210 height 30
type input "285-72-7151"
click at [656, 401] on button "Download" at bounding box center [663, 403] width 77 height 33
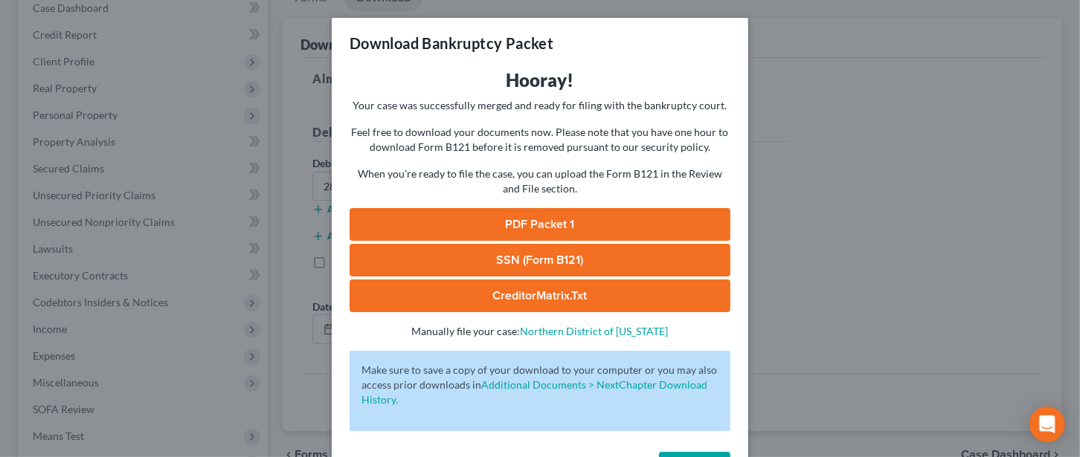
click at [531, 225] on link "PDF Packet 1" at bounding box center [539, 224] width 381 height 33
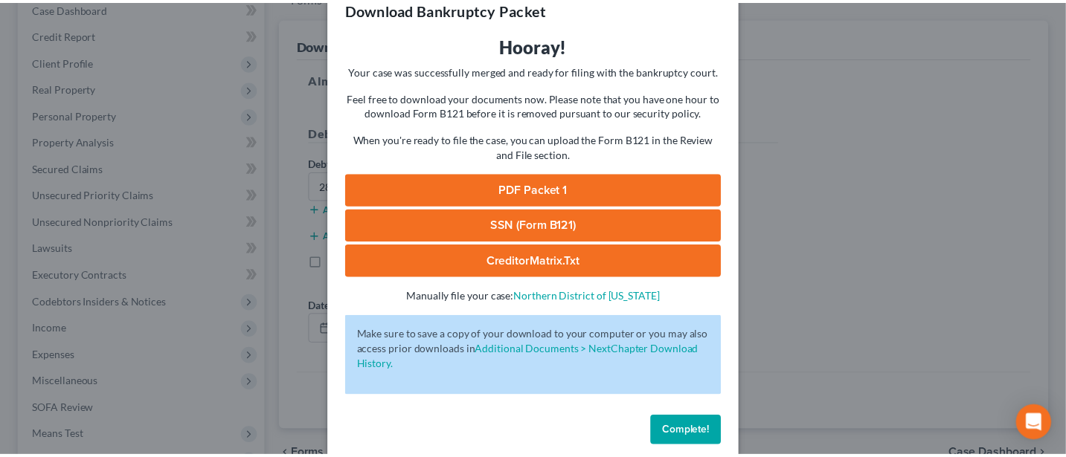
scroll to position [54, 0]
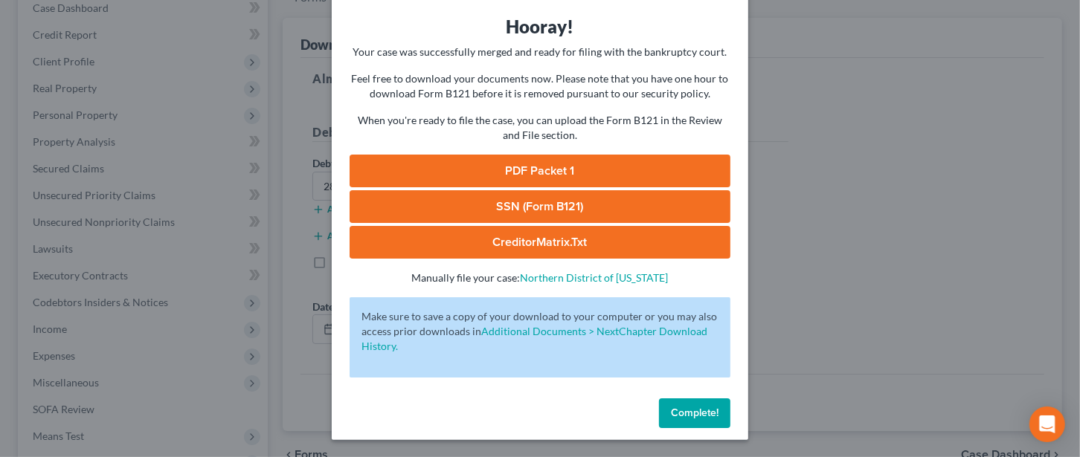
click at [693, 396] on div "Complete!" at bounding box center [540, 417] width 416 height 48
click at [686, 412] on span "Complete!" at bounding box center [695, 413] width 48 height 13
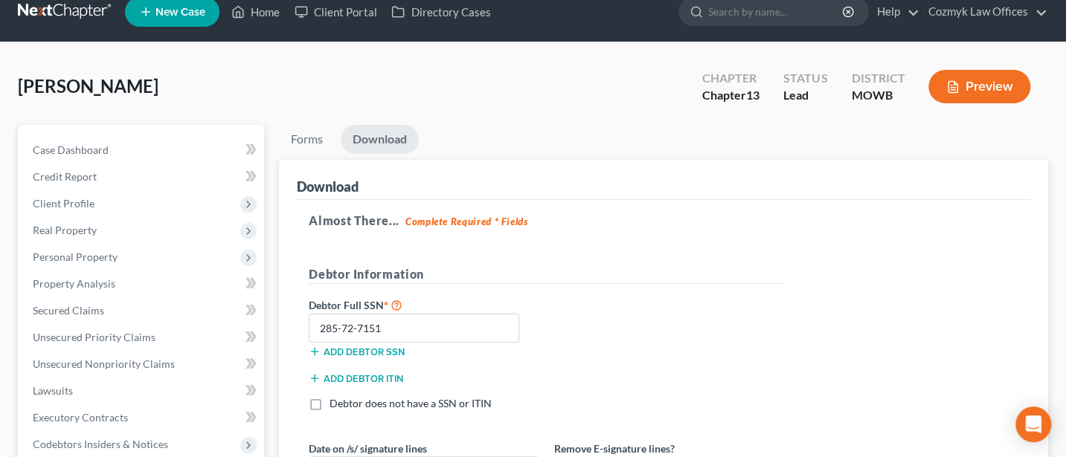
scroll to position [0, 0]
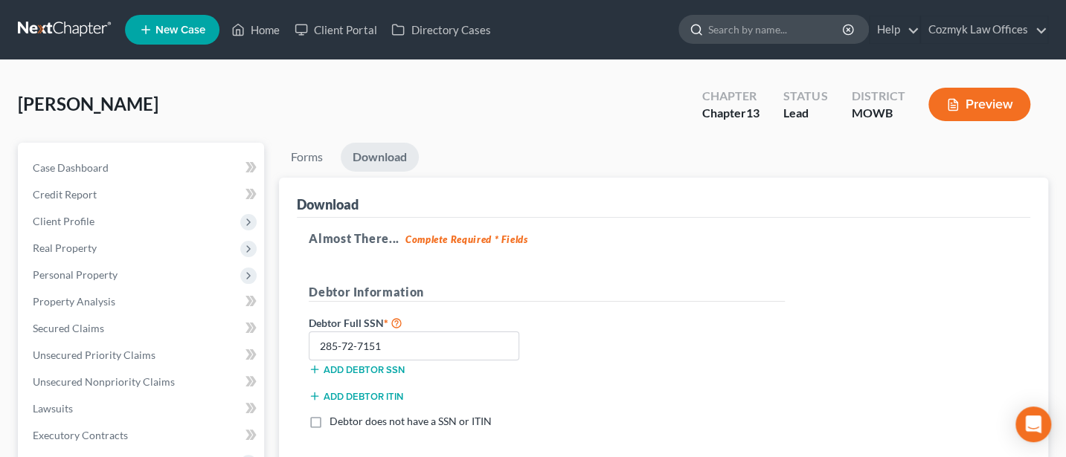
click at [752, 25] on input "search" at bounding box center [776, 30] width 136 height 28
type input "Klobusnik"
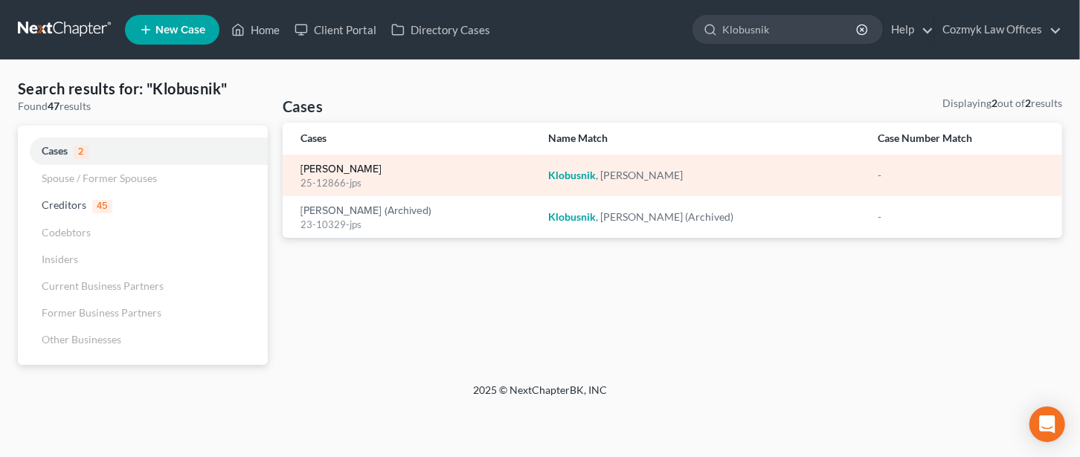
click at [354, 170] on link "[PERSON_NAME]" at bounding box center [340, 169] width 81 height 10
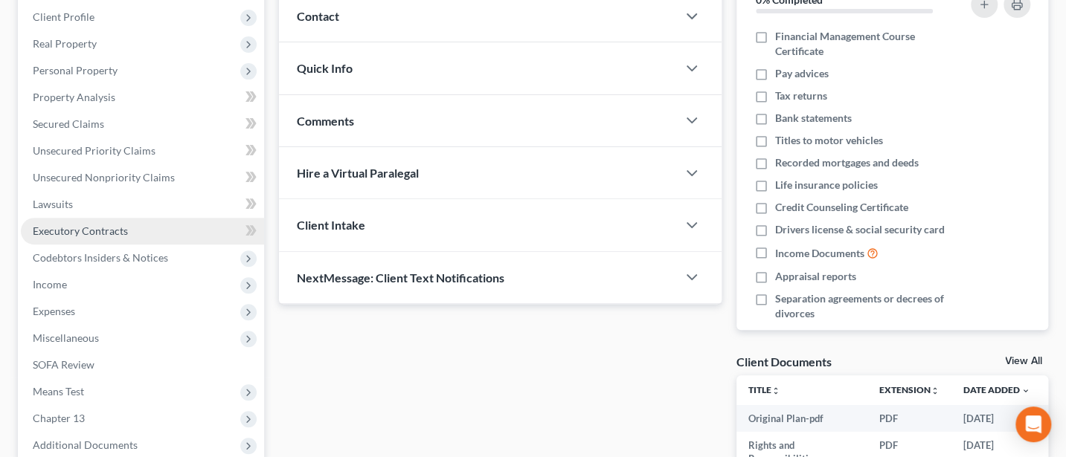
scroll to position [198, 0]
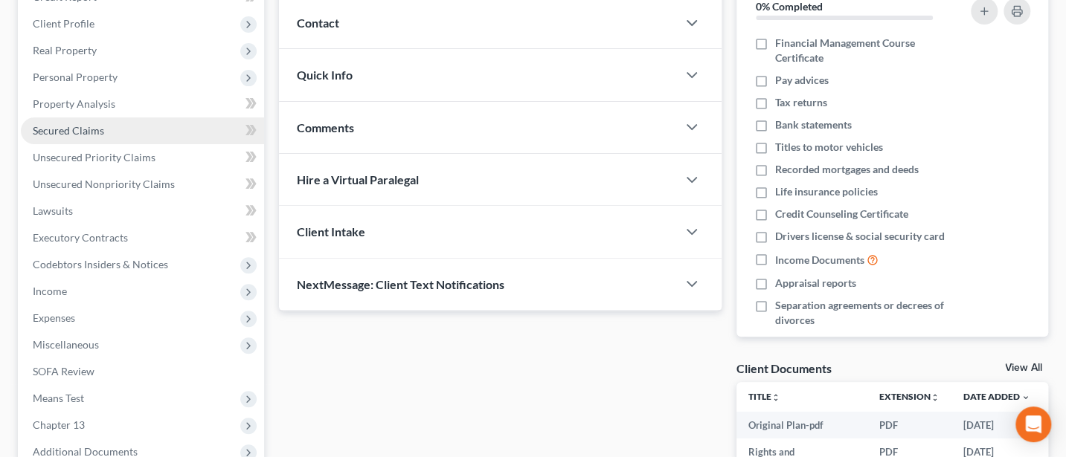
click at [70, 125] on span "Secured Claims" at bounding box center [68, 130] width 71 height 13
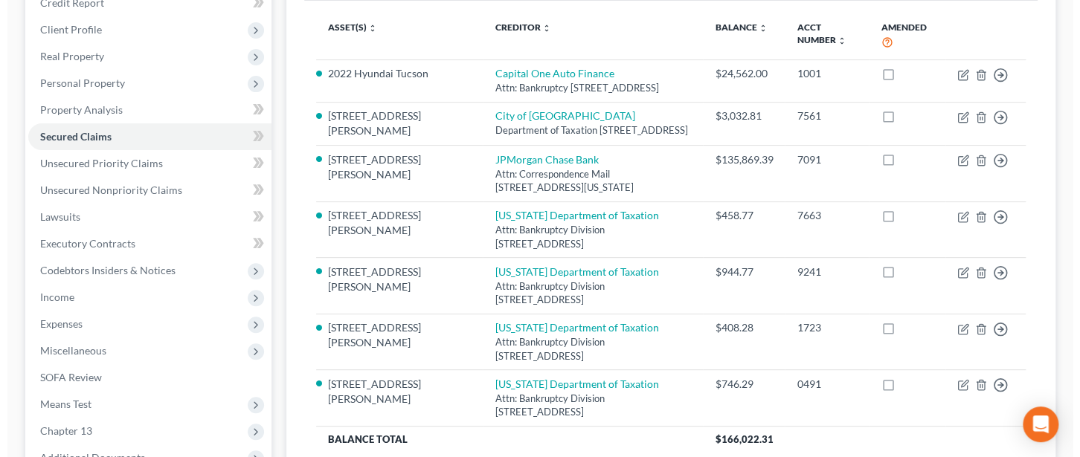
scroll to position [198, 0]
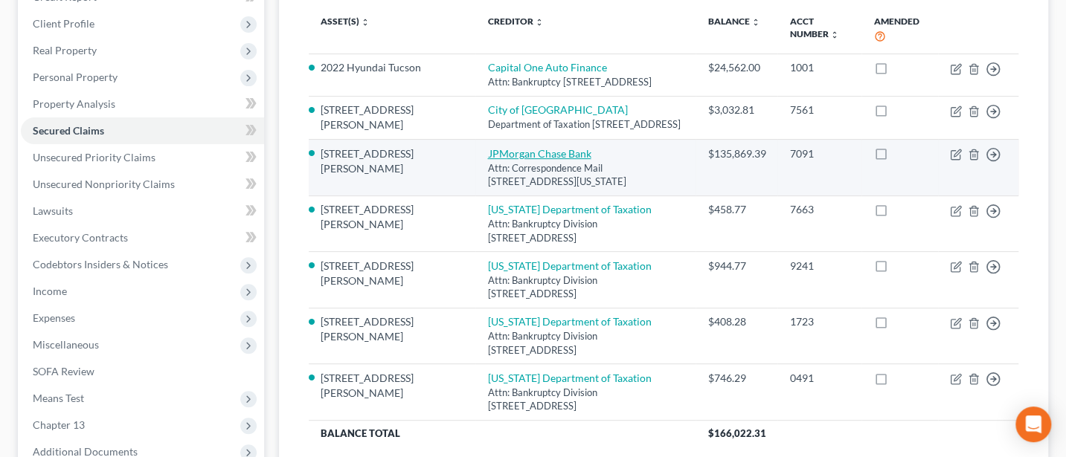
click at [487, 160] on link "JPMorgan Chase Bank" at bounding box center [538, 153] width 103 height 13
select select "19"
select select "4"
select select "0"
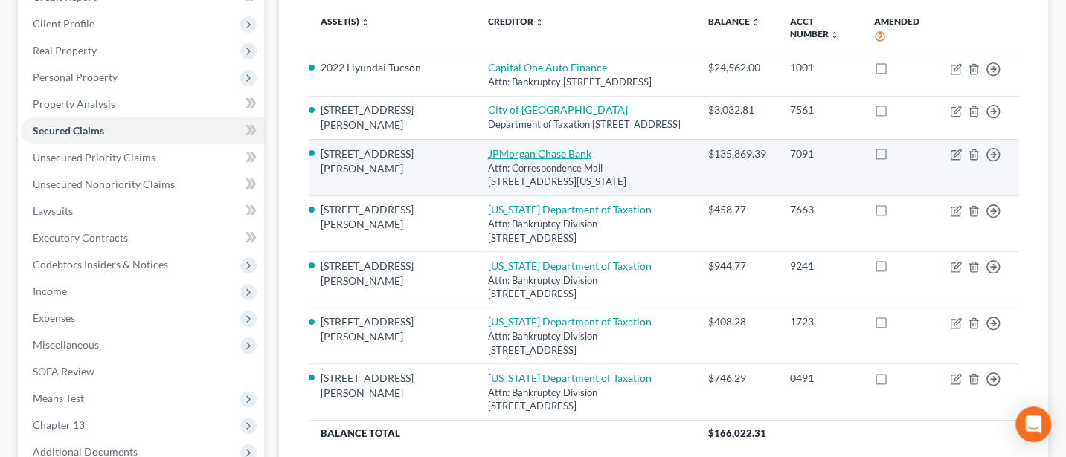
select select "0"
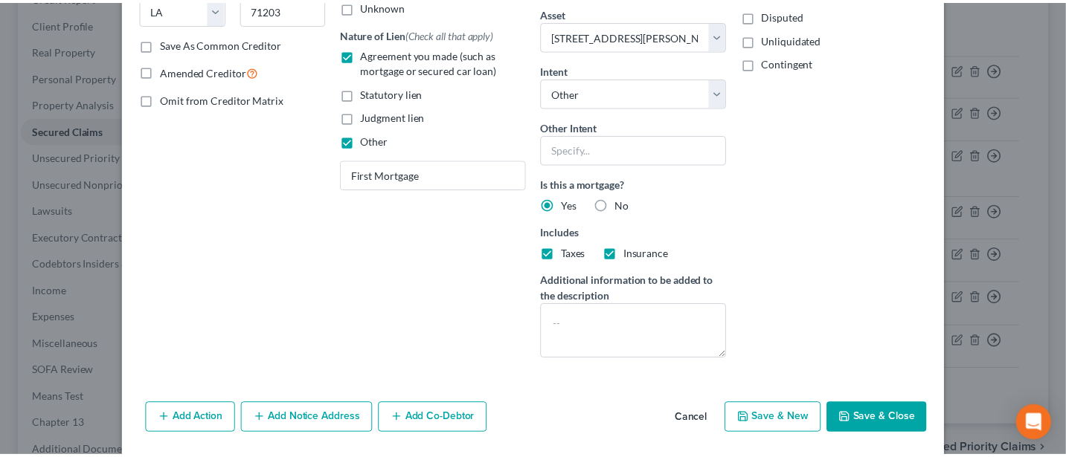
scroll to position [303, 0]
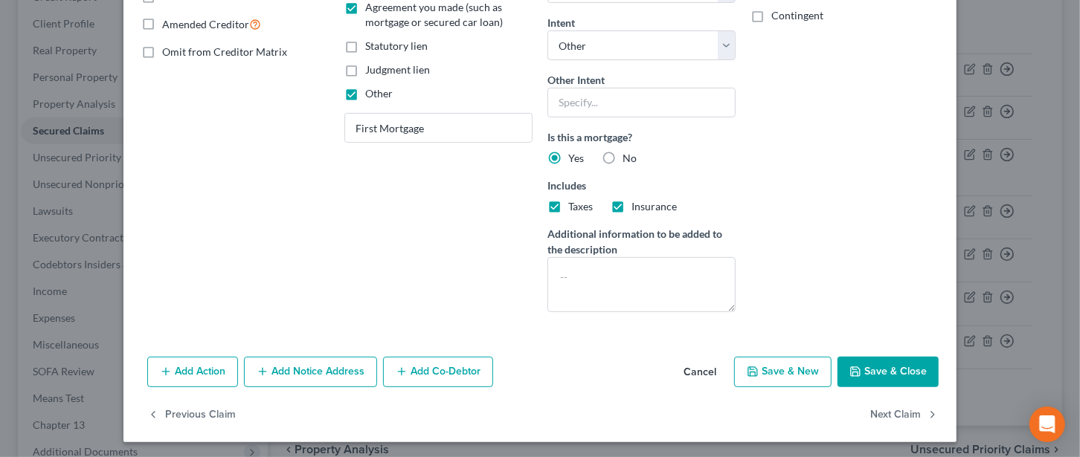
click at [884, 369] on button "Save & Close" at bounding box center [887, 372] width 101 height 31
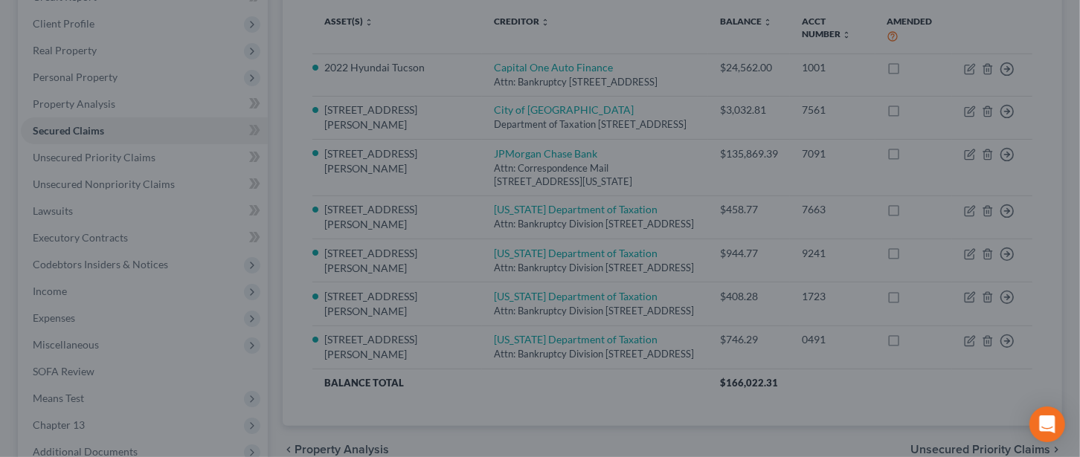
select select "4"
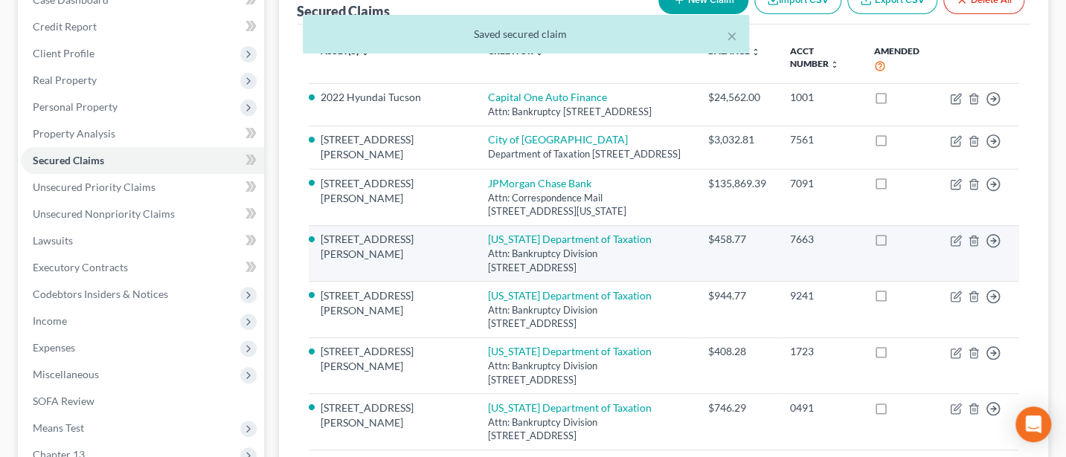
scroll to position [0, 0]
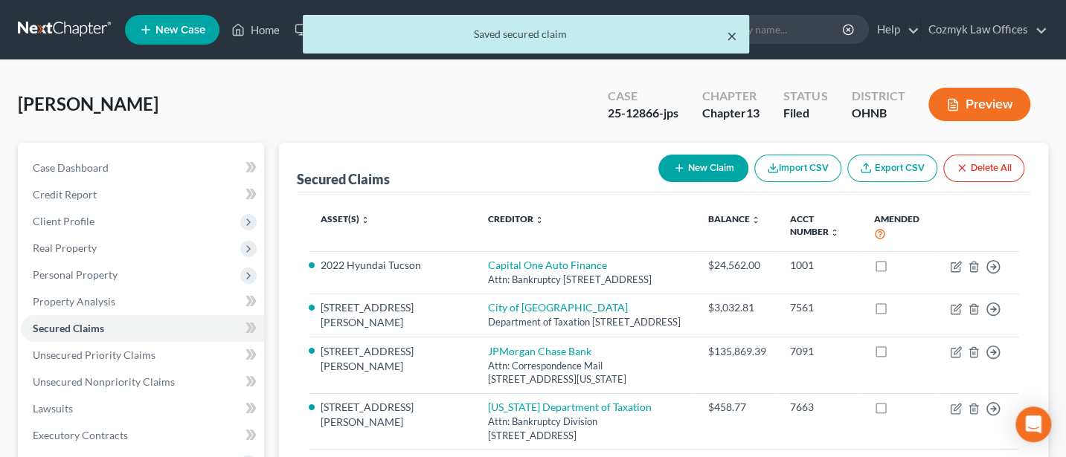
click at [731, 38] on button "×" at bounding box center [731, 36] width 10 height 18
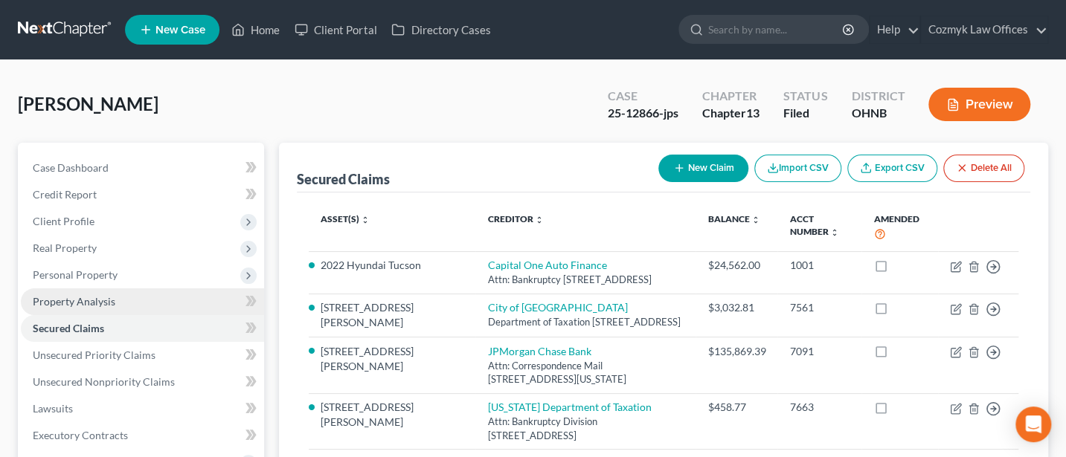
scroll to position [358, 0]
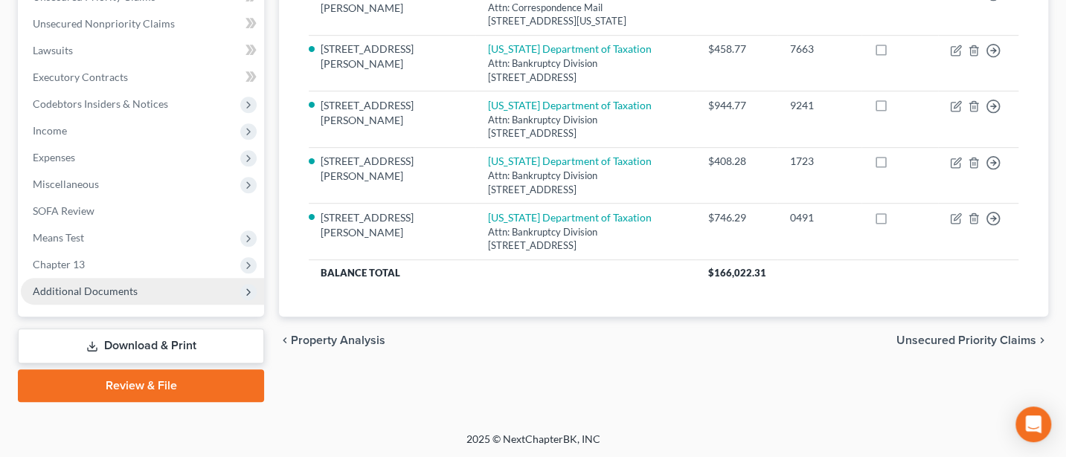
click at [66, 291] on span "Additional Documents" at bounding box center [85, 291] width 105 height 13
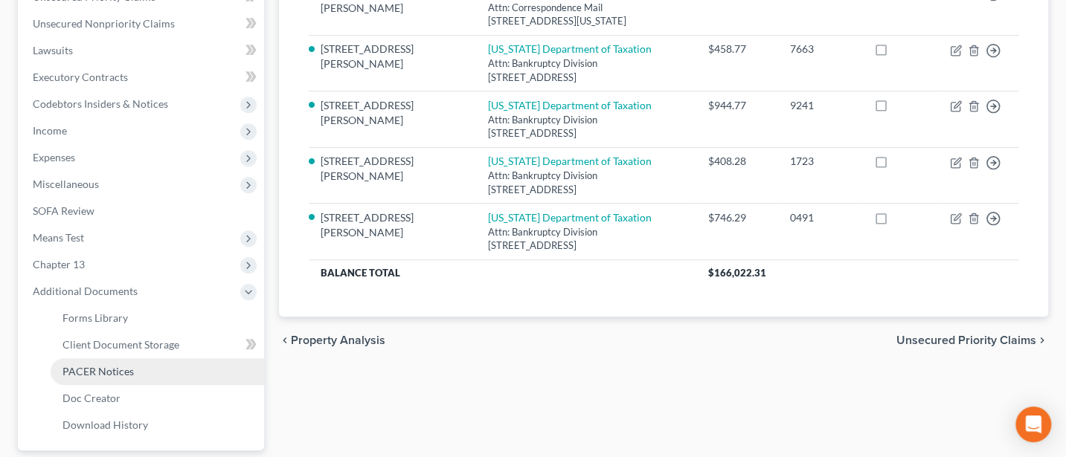
click at [101, 370] on span "PACER Notices" at bounding box center [97, 371] width 71 height 13
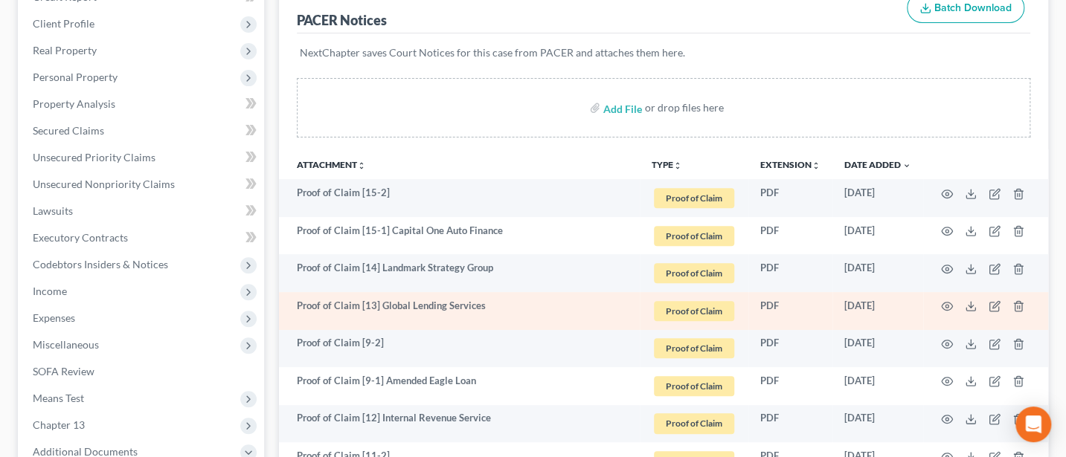
scroll to position [396, 0]
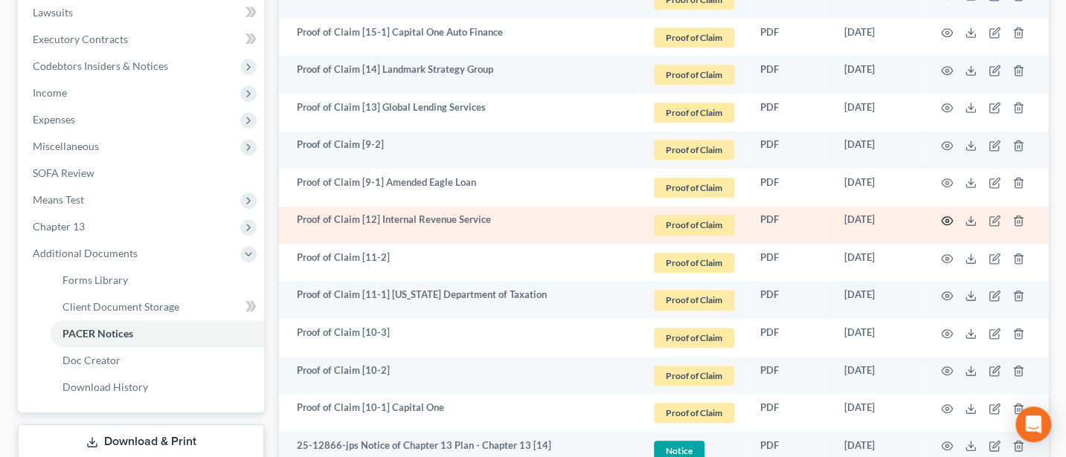
click at [947, 222] on icon "button" at bounding box center [946, 221] width 11 height 8
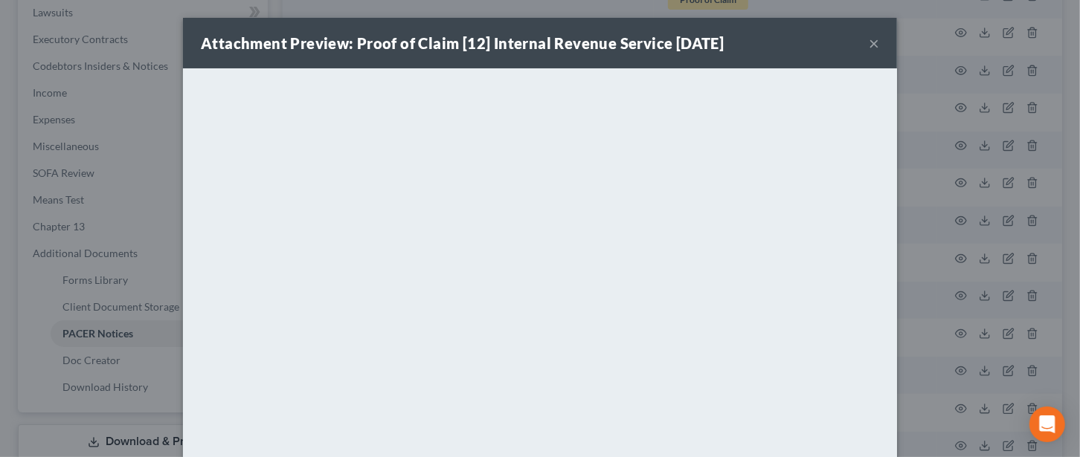
click at [868, 46] on button "×" at bounding box center [873, 43] width 10 height 18
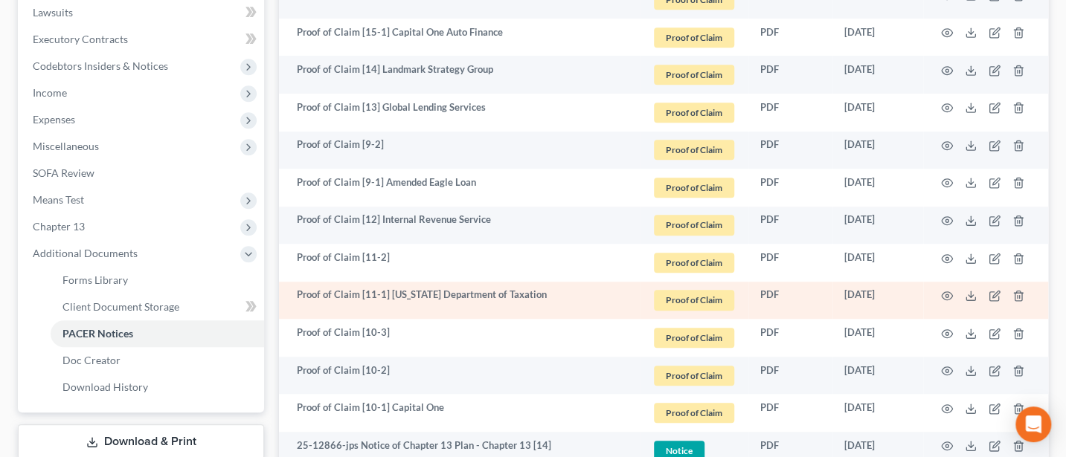
scroll to position [198, 0]
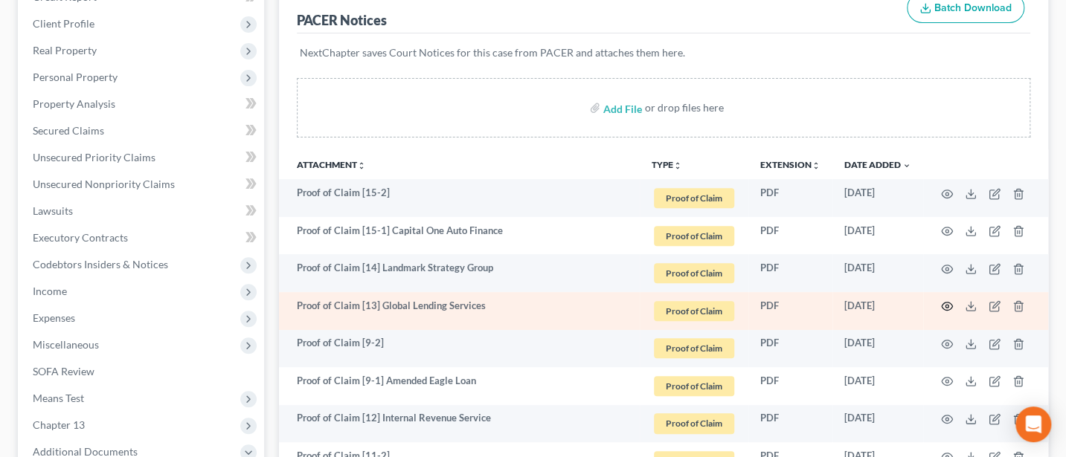
click at [945, 305] on circle "button" at bounding box center [946, 306] width 3 height 3
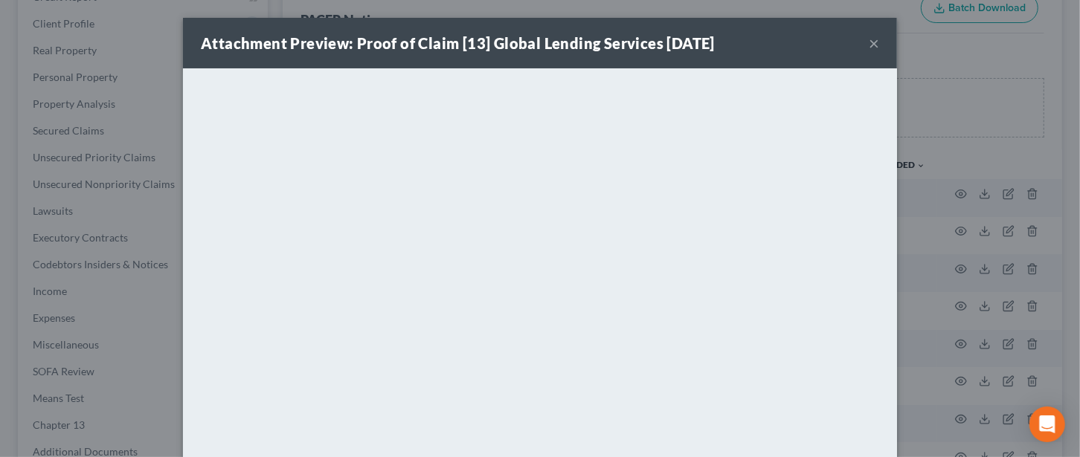
click at [868, 39] on button "×" at bounding box center [873, 43] width 10 height 18
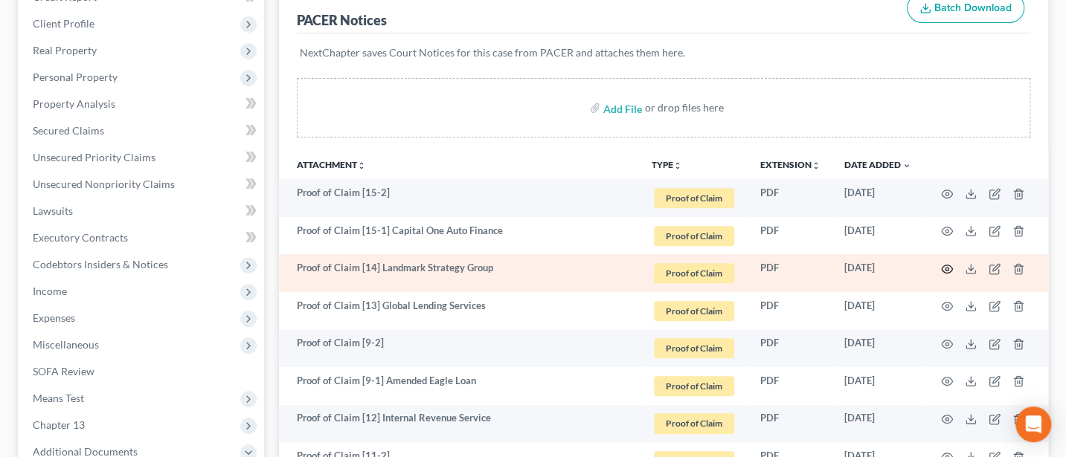
click at [945, 266] on icon "button" at bounding box center [947, 269] width 12 height 12
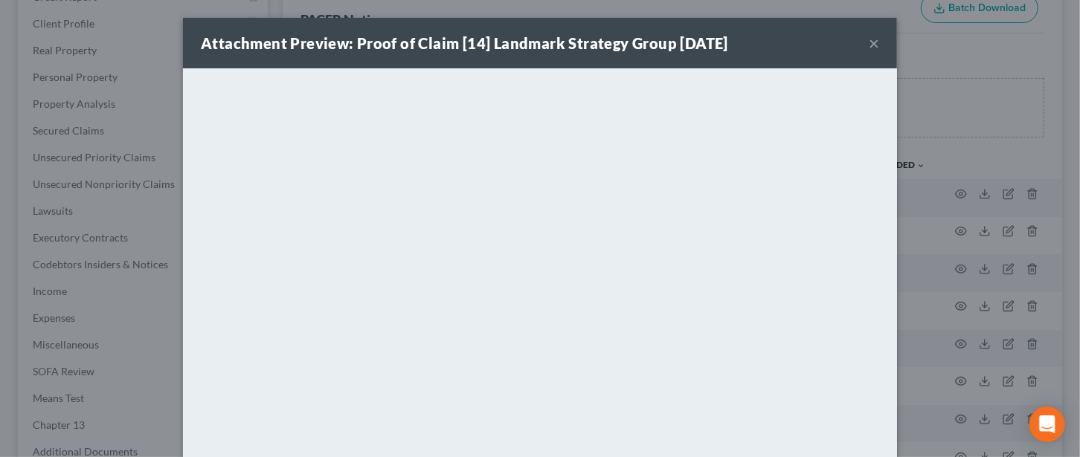
click at [868, 42] on button "×" at bounding box center [873, 43] width 10 height 18
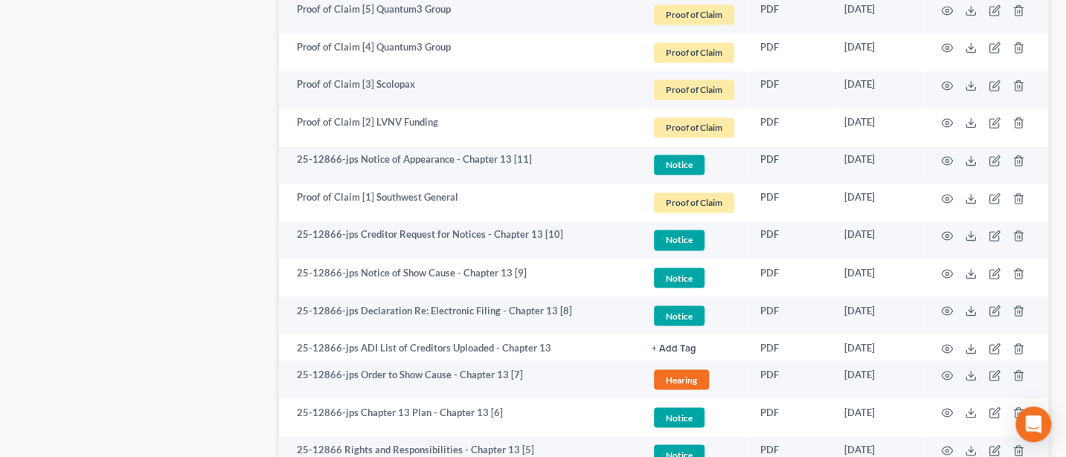
scroll to position [1387, 0]
